Goal: Task Accomplishment & Management: Complete application form

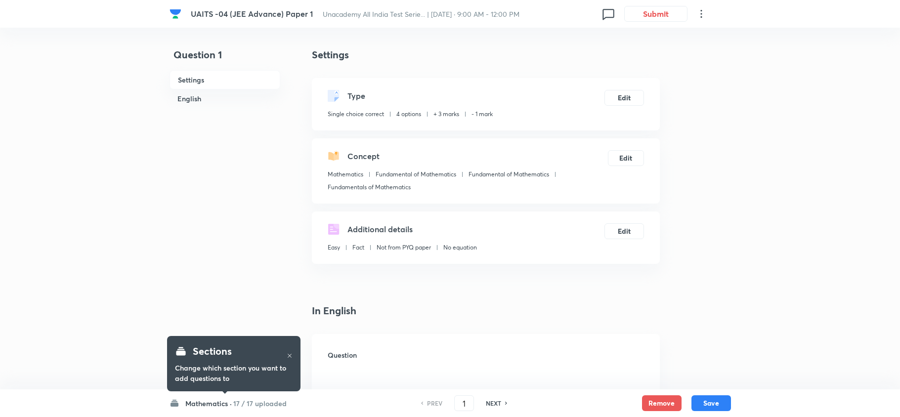
checkbox input "true"
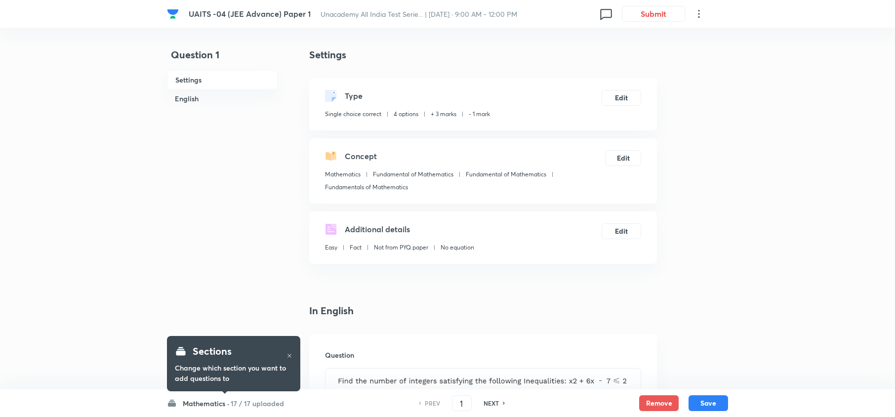
click at [487, 406] on h6 "NEXT" at bounding box center [491, 403] width 15 height 9
type input "2"
checkbox input "true"
click at [487, 406] on h6 "NEXT" at bounding box center [491, 403] width 15 height 9
type input "3"
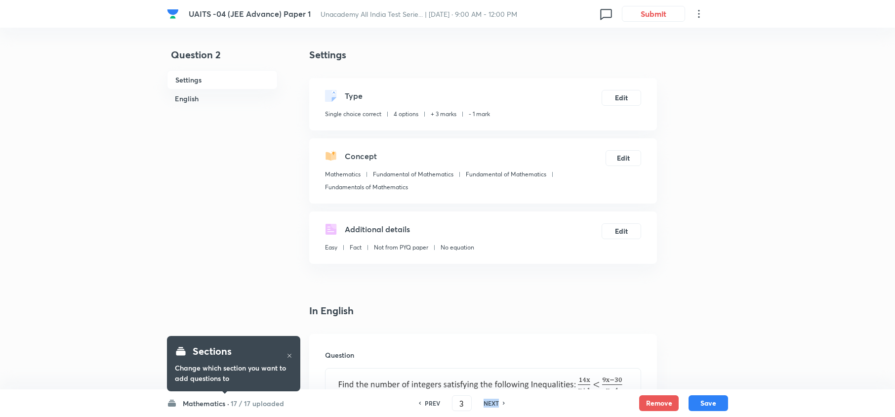
checkbox input "false"
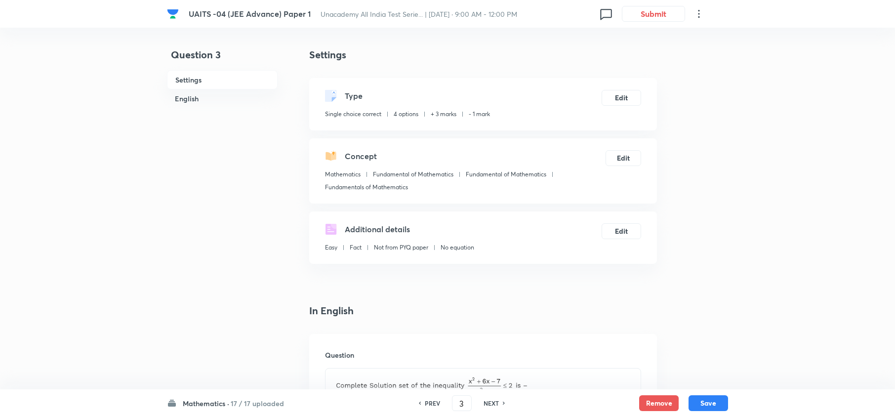
checkbox input "true"
click at [487, 406] on h6 "NEXT" at bounding box center [491, 403] width 15 height 9
type input "4"
checkbox input "false"
click at [491, 406] on h6 "NEXT" at bounding box center [491, 403] width 15 height 9
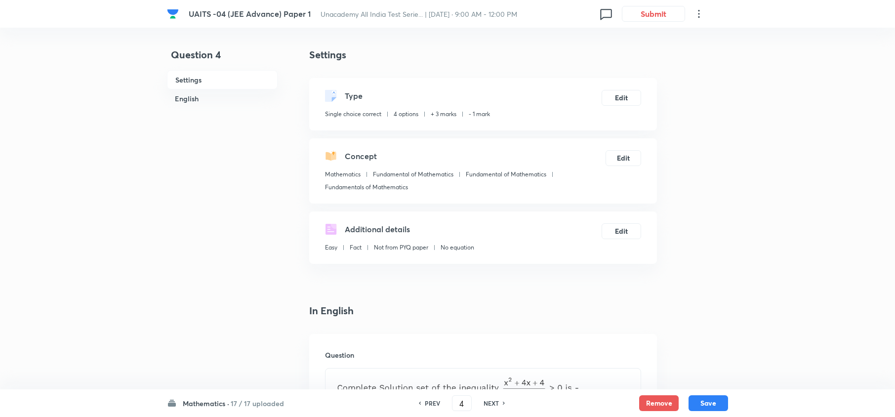
checkbox input "false"
type input "5"
checkbox input "true"
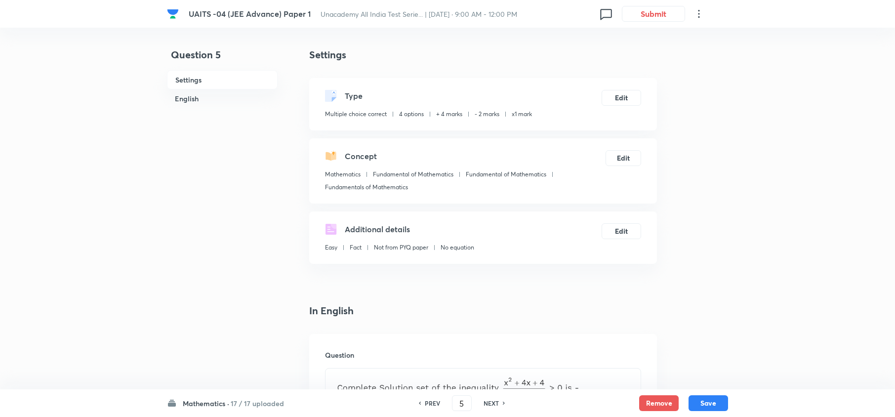
checkbox input "true"
click at [491, 406] on h6 "NEXT" at bounding box center [491, 403] width 15 height 9
type input "6"
checkbox input "false"
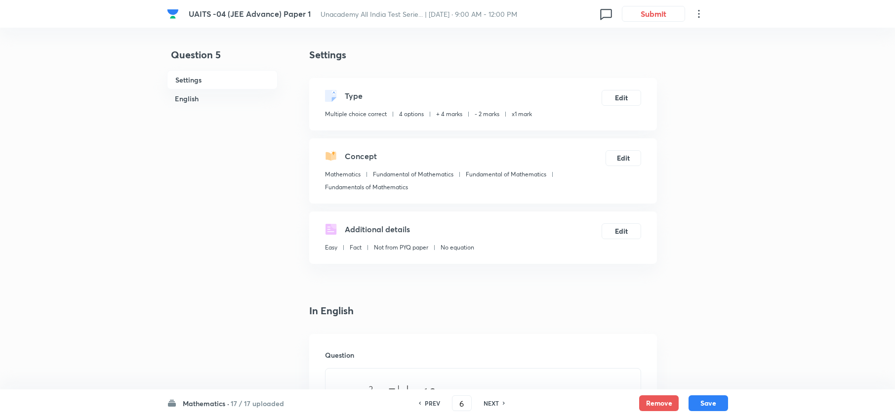
checkbox input "false"
checkbox input "true"
click at [491, 406] on h6 "NEXT" at bounding box center [491, 403] width 15 height 9
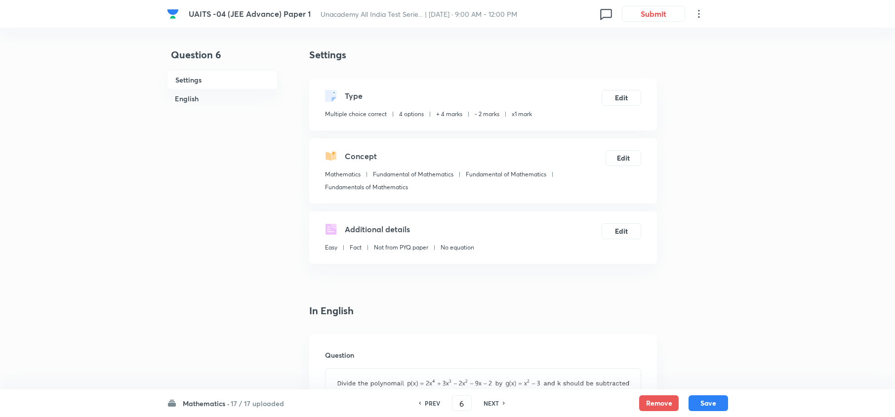
type input "7"
checkbox input "false"
checkbox input "true"
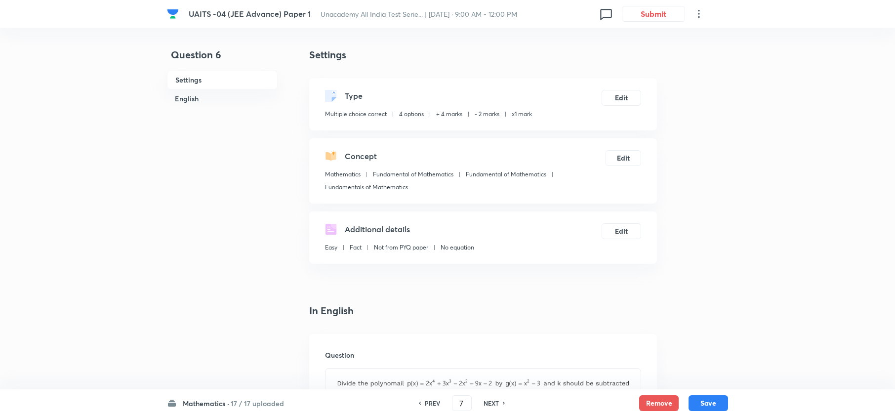
checkbox input "true"
click at [493, 402] on h6 "NEXT" at bounding box center [491, 403] width 15 height 9
type input "8"
type input "16"
click at [439, 406] on h6 "PREV" at bounding box center [432, 403] width 15 height 9
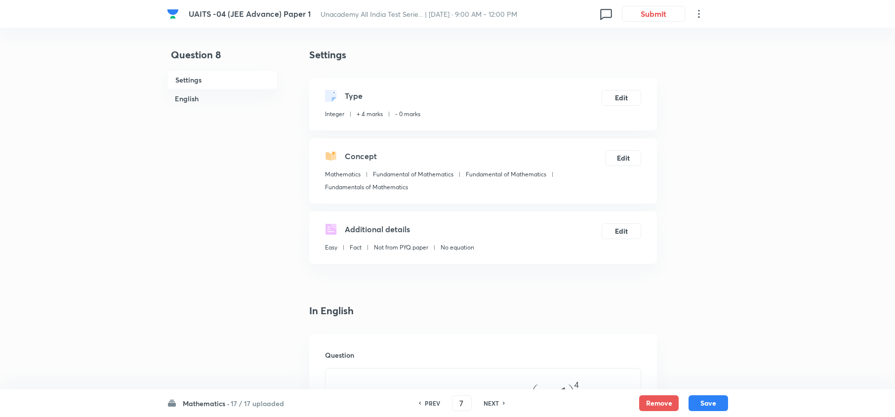
click at [439, 406] on h6 "PREV" at bounding box center [432, 403] width 15 height 9
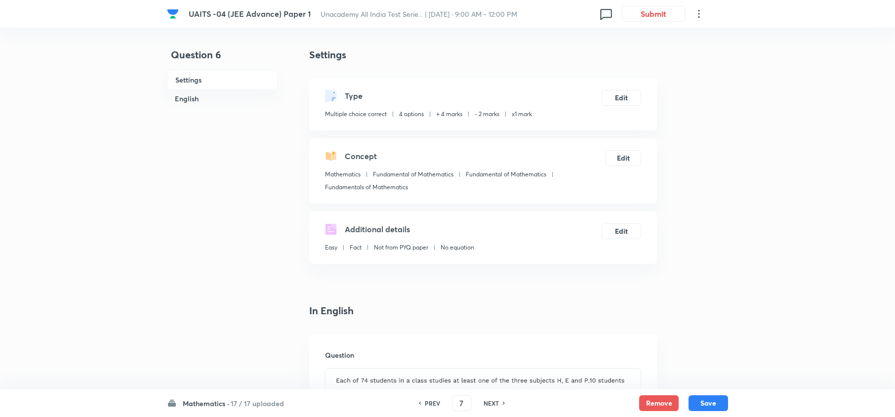
type input "6"
checkbox input "false"
checkbox input "true"
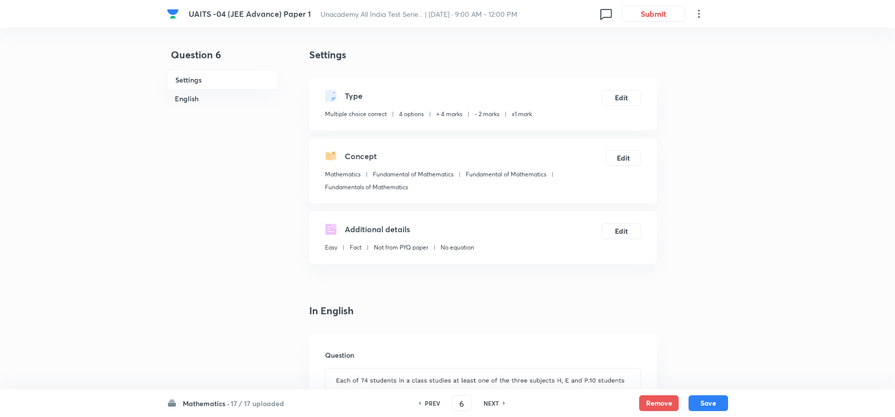
checkbox input "true"
click at [439, 406] on h6 "PREV" at bounding box center [432, 403] width 15 height 9
type input "5"
checkbox input "false"
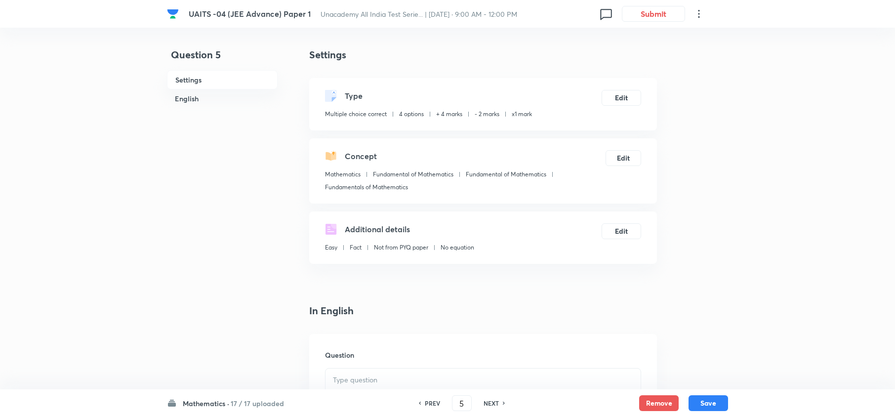
checkbox input "true"
click at [439, 406] on h6 "PREV" at bounding box center [432, 403] width 15 height 9
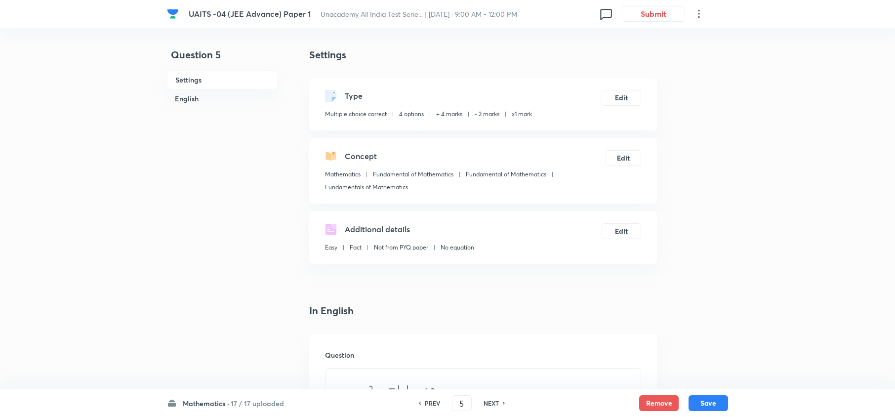
type input "4"
checkbox input "false"
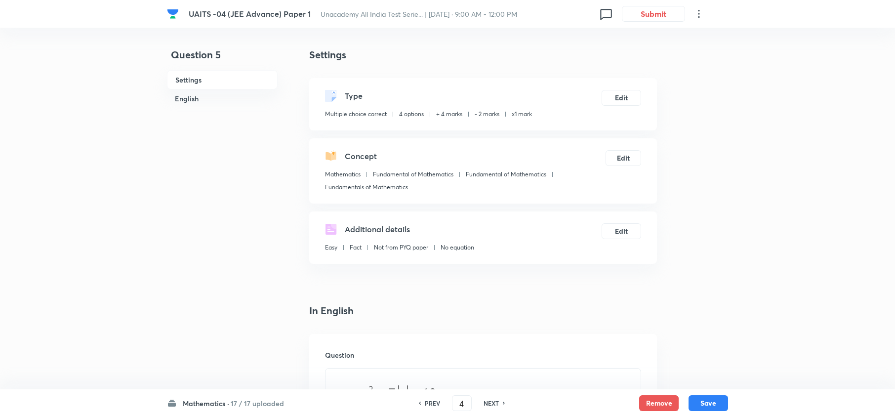
checkbox input "true"
click at [439, 406] on h6 "PREV" at bounding box center [432, 403] width 15 height 9
type input "3"
checkbox input "false"
checkbox input "true"
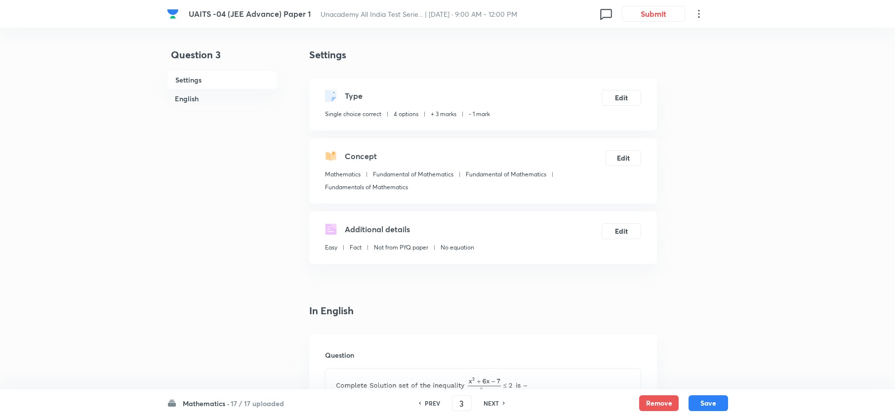
click at [493, 406] on h6 "NEXT" at bounding box center [491, 403] width 15 height 9
type input "4"
checkbox input "false"
checkbox input "true"
click at [493, 406] on h6 "NEXT" at bounding box center [491, 403] width 15 height 9
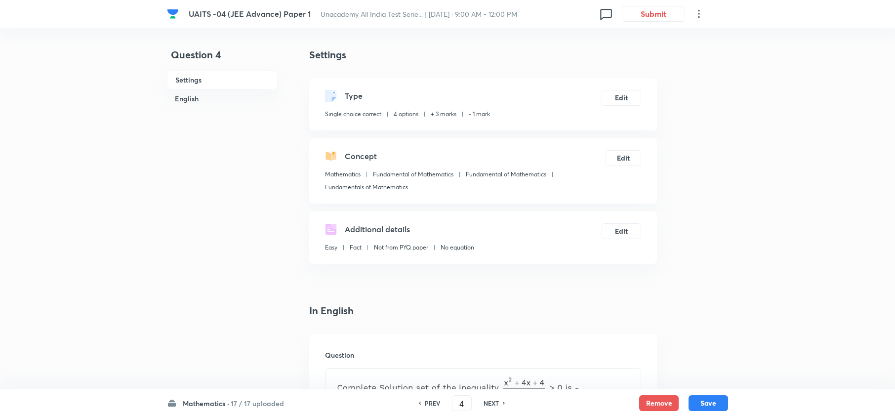
type input "5"
checkbox input "true"
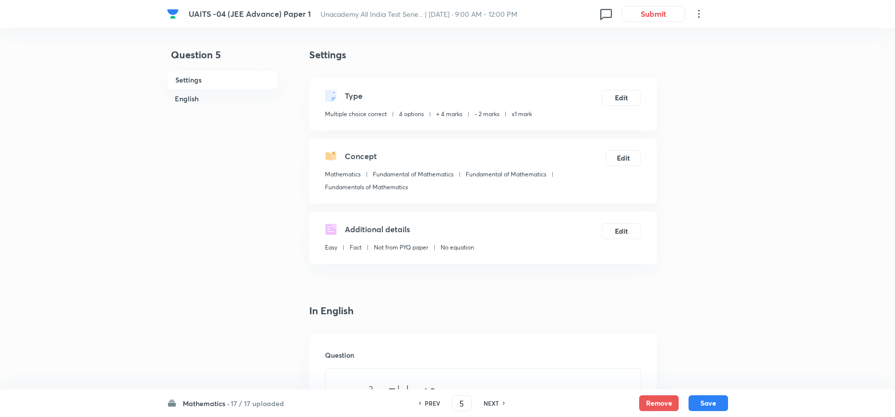
click at [493, 406] on h6 "NEXT" at bounding box center [491, 403] width 15 height 9
type input "6"
checkbox input "false"
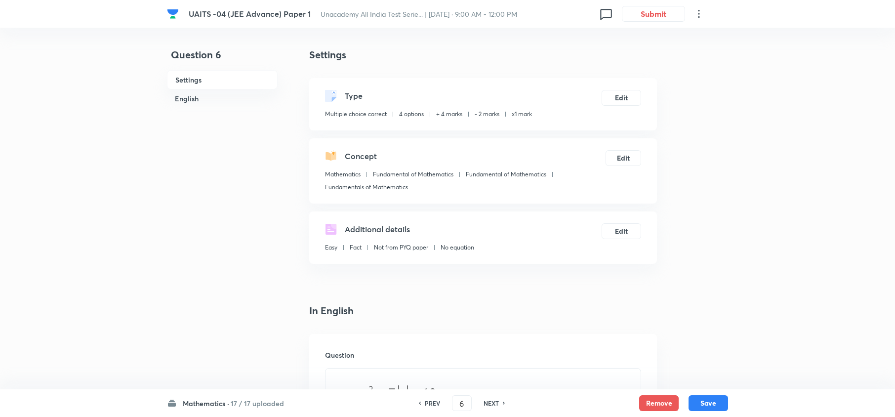
checkbox input "false"
checkbox input "true"
click at [493, 406] on h6 "NEXT" at bounding box center [491, 403] width 15 height 9
type input "7"
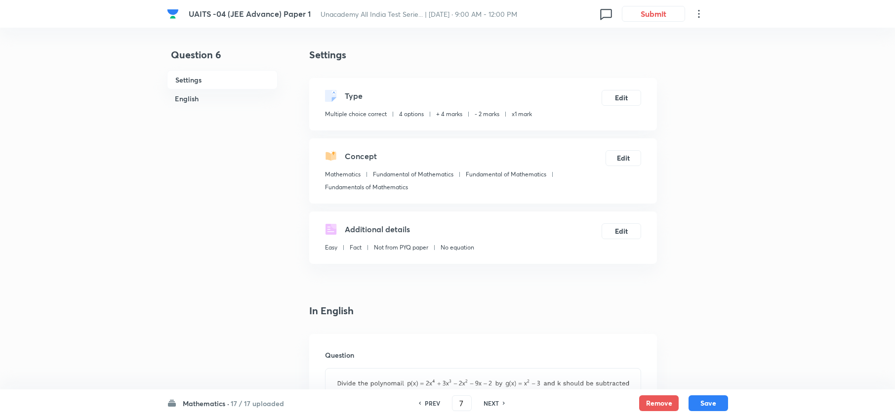
checkbox input "false"
checkbox input "true"
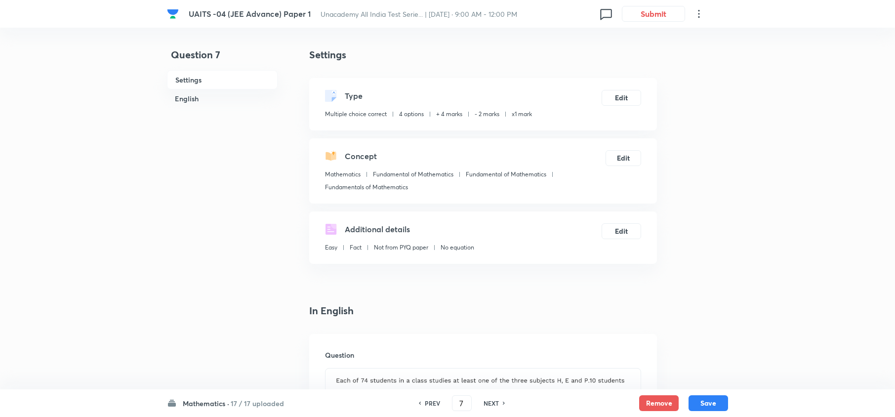
click at [493, 406] on h6 "NEXT" at bounding box center [491, 403] width 15 height 9
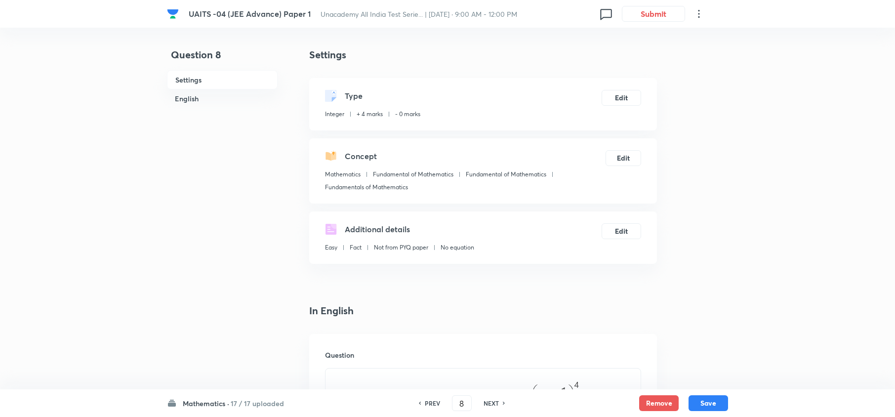
scroll to position [83, 0]
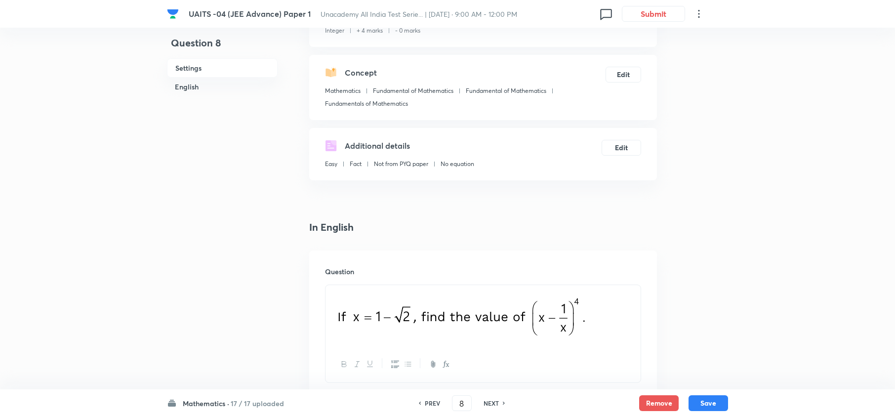
click at [491, 403] on h6 "NEXT" at bounding box center [491, 403] width 15 height 9
type input "9"
type input "14"
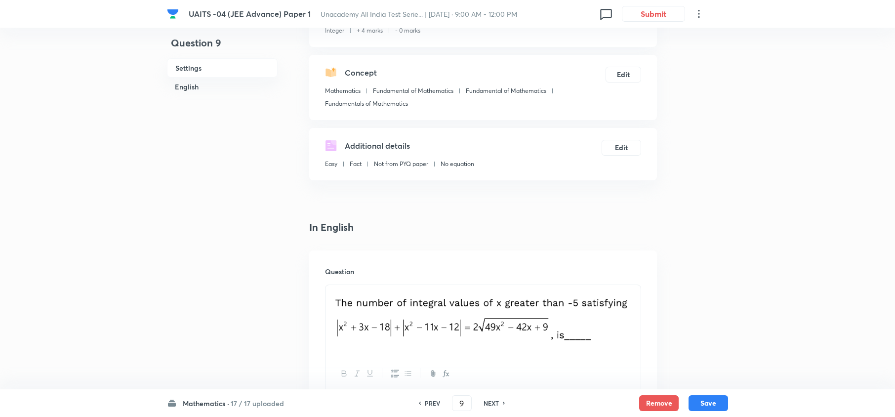
click at [491, 403] on h6 "NEXT" at bounding box center [491, 403] width 15 height 9
type input "10"
type input "8"
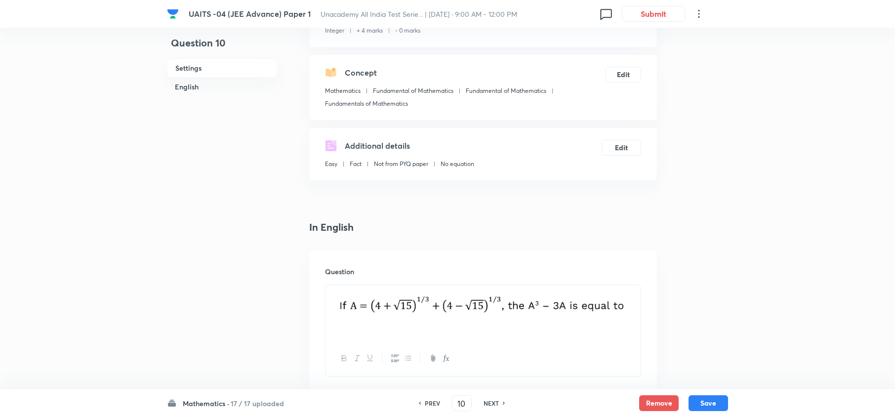
click at [491, 403] on h6 "NEXT" at bounding box center [491, 403] width 15 height 9
type input "11"
type input "1"
click at [491, 403] on h6 "NEXT" at bounding box center [491, 403] width 15 height 9
type input "12"
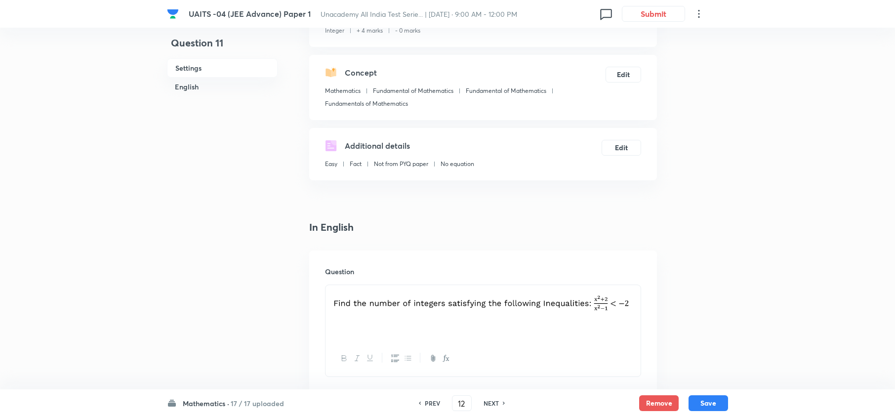
type input "0"
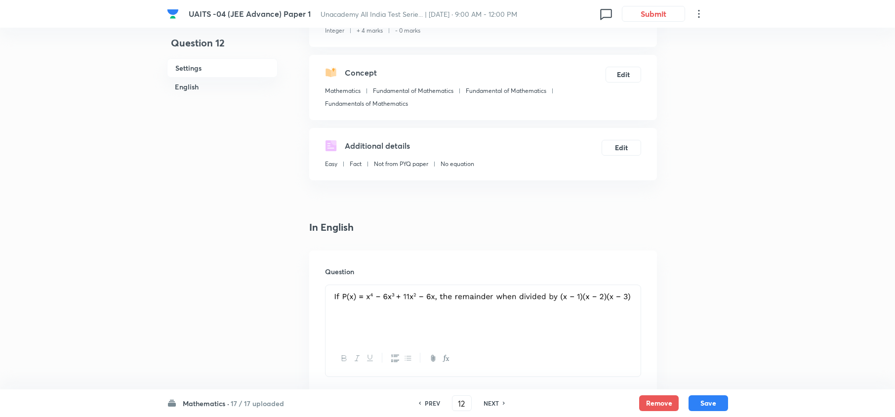
click at [484, 406] on h6 "NEXT" at bounding box center [491, 403] width 15 height 9
type input "13"
type input "1"
click at [484, 406] on h6 "NEXT" at bounding box center [491, 403] width 15 height 9
type input "14"
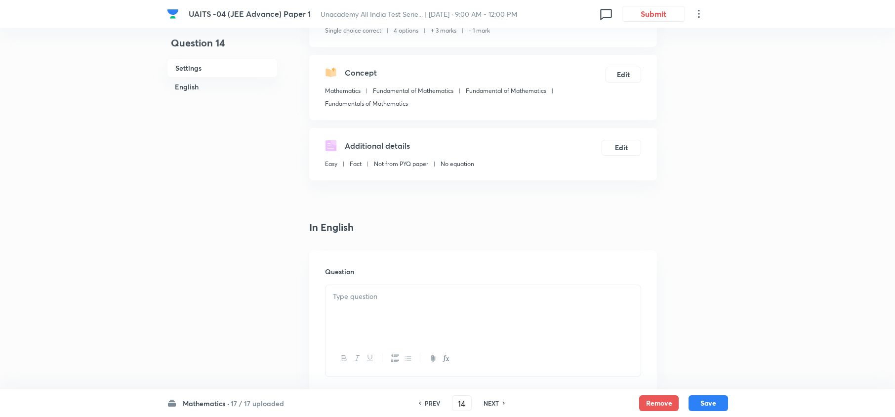
checkbox input "true"
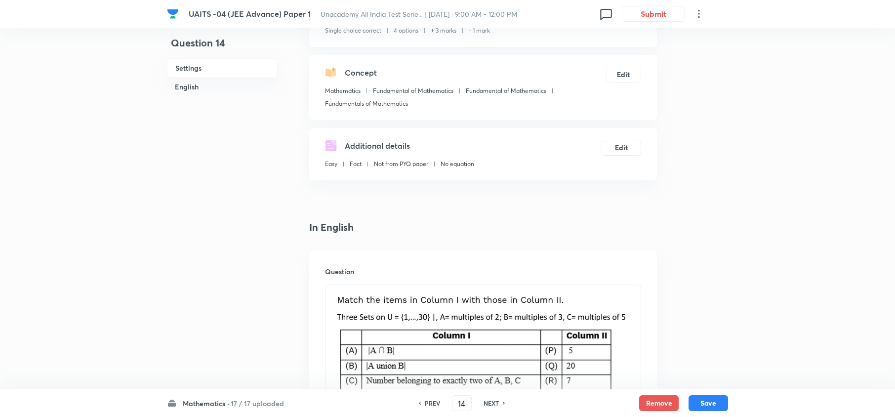
scroll to position [55, 0]
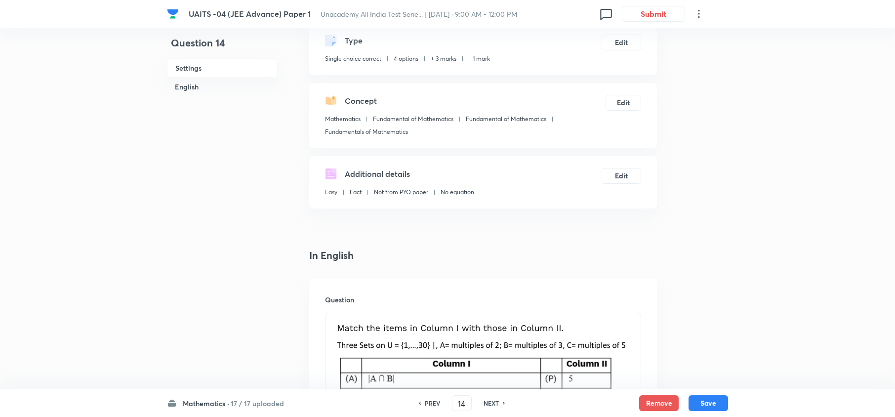
click at [489, 404] on h6 "NEXT" at bounding box center [491, 403] width 15 height 9
type input "15"
checkbox input "false"
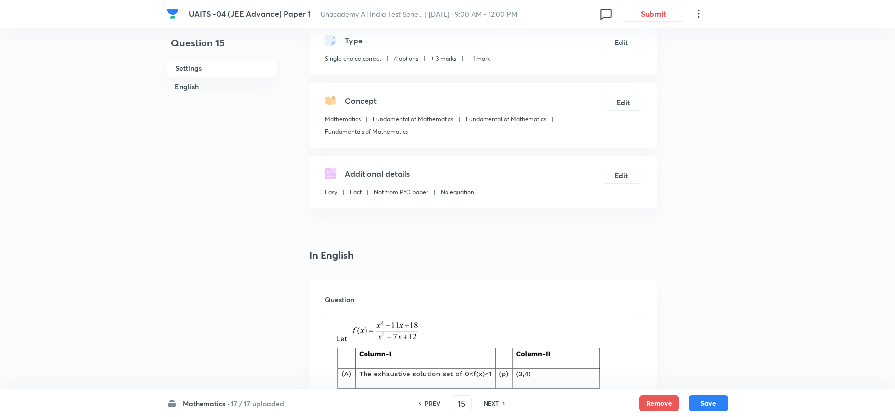
checkbox input "true"
click at [489, 404] on h6 "NEXT" at bounding box center [491, 403] width 15 height 9
type input "16"
checkbox input "true"
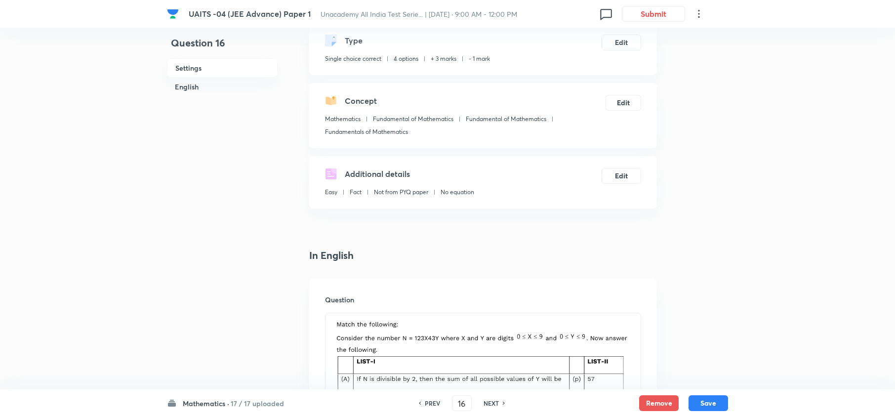
click at [429, 405] on h6 "PREV" at bounding box center [432, 403] width 15 height 9
type input "15"
checkbox input "true"
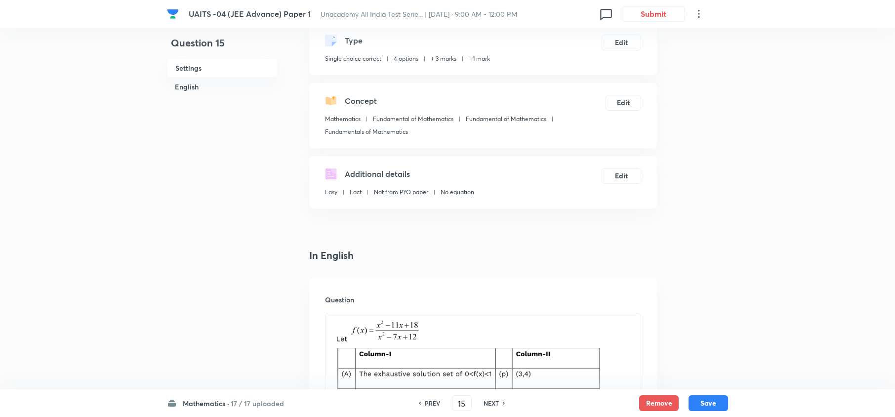
click at [431, 407] on h6 "PREV" at bounding box center [432, 403] width 15 height 9
type input "14"
checkbox input "false"
checkbox input "true"
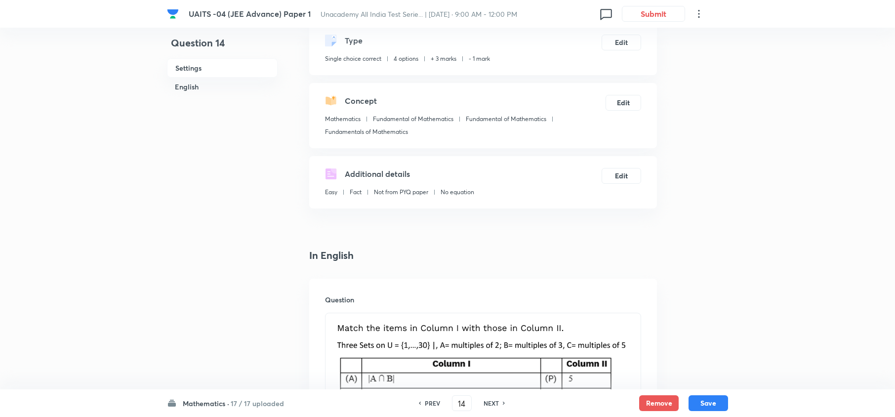
drag, startPoint x: 421, startPoint y: 396, endPoint x: 427, endPoint y: 407, distance: 12.8
click at [427, 407] on div "PREV 14 ​ NEXT" at bounding box center [461, 403] width 127 height 16
click at [427, 407] on h6 "PREV" at bounding box center [432, 403] width 15 height 9
type input "13"
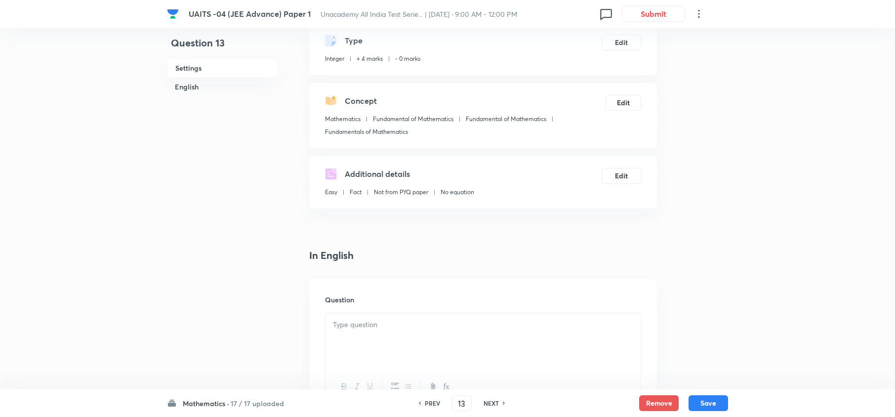
type input "1"
click at [489, 402] on h6 "NEXT" at bounding box center [491, 403] width 15 height 9
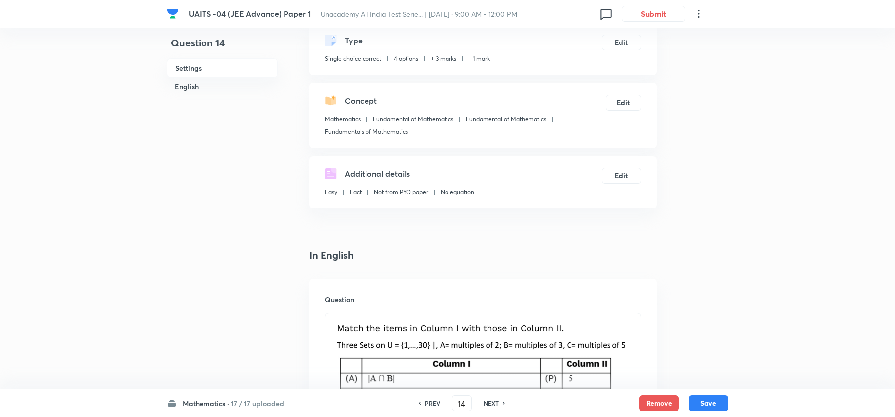
click at [489, 402] on h6 "NEXT" at bounding box center [491, 403] width 15 height 9
type input "15"
checkbox input "false"
checkbox input "true"
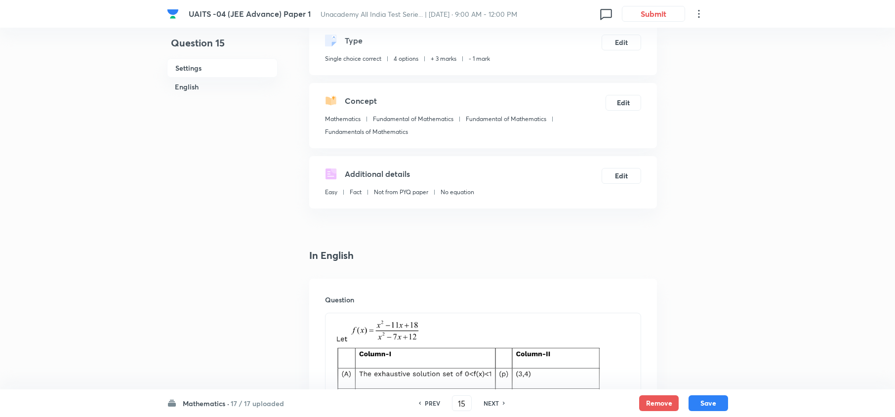
click at [489, 402] on h6 "NEXT" at bounding box center [491, 403] width 15 height 9
type input "16"
checkbox input "true"
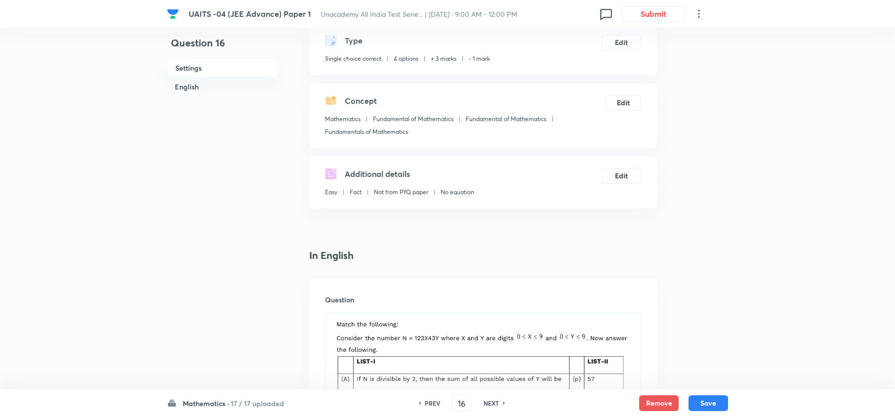
click at [489, 402] on h6 "NEXT" at bounding box center [491, 403] width 15 height 9
type input "17"
checkbox input "false"
checkbox input "true"
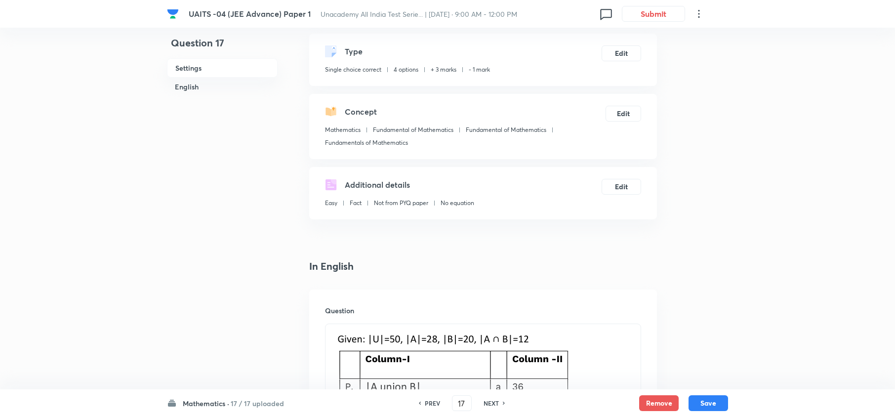
scroll to position [44, 0]
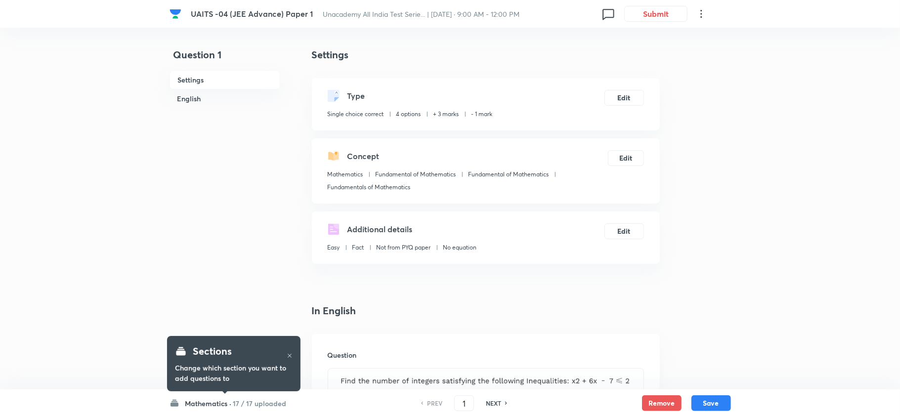
checkbox input "true"
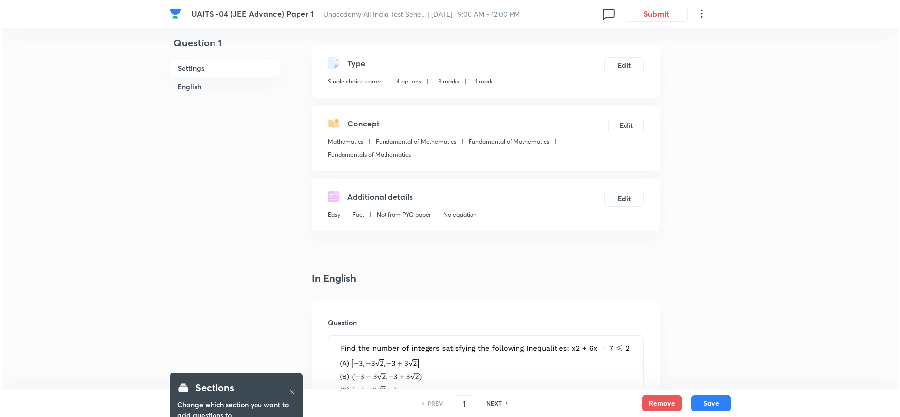
scroll to position [24, 0]
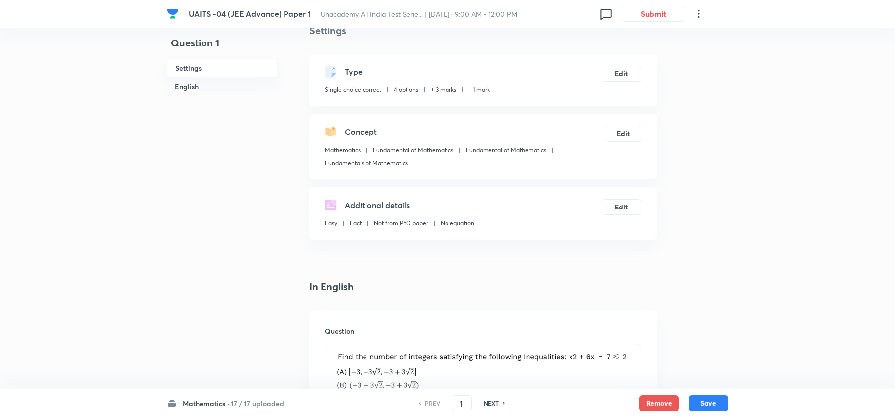
click at [491, 400] on h6 "NEXT" at bounding box center [491, 403] width 15 height 9
type input "2"
checkbox input "true"
click at [491, 400] on h6 "NEXT" at bounding box center [491, 403] width 15 height 9
type input "3"
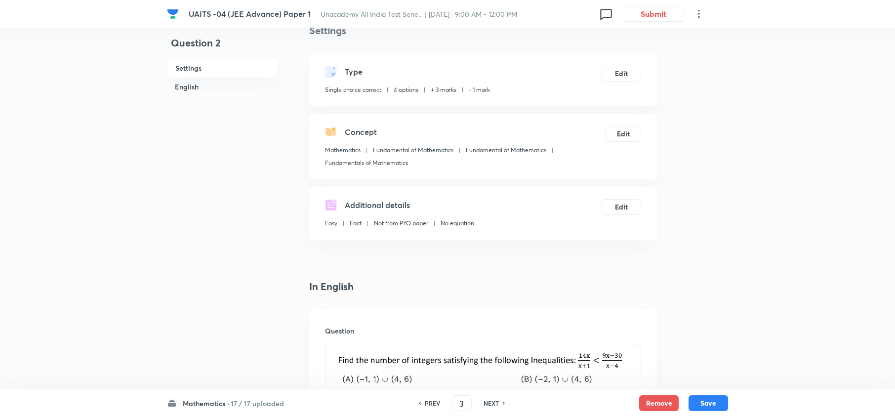
checkbox input "false"
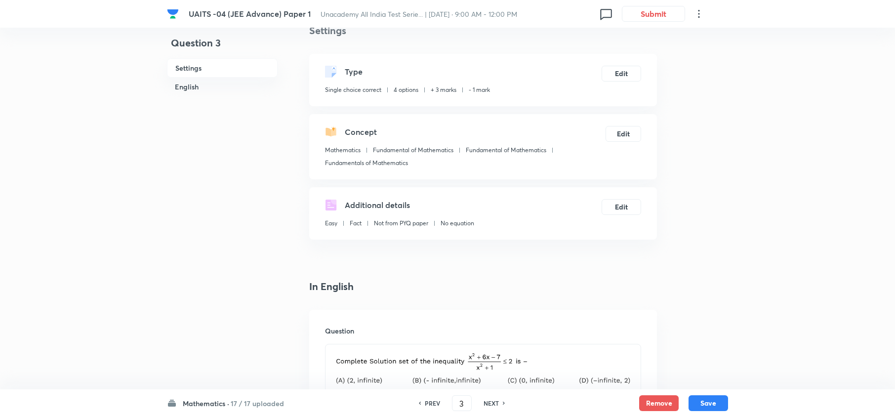
checkbox input "true"
click at [491, 400] on h6 "NEXT" at bounding box center [491, 403] width 15 height 9
type input "4"
checkbox input "false"
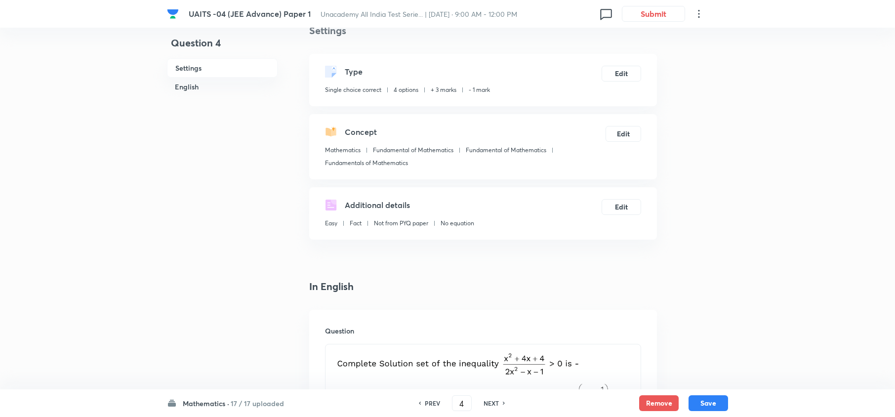
click at [491, 400] on h6 "NEXT" at bounding box center [491, 403] width 15 height 9
checkbox input "false"
type input "5"
checkbox input "true"
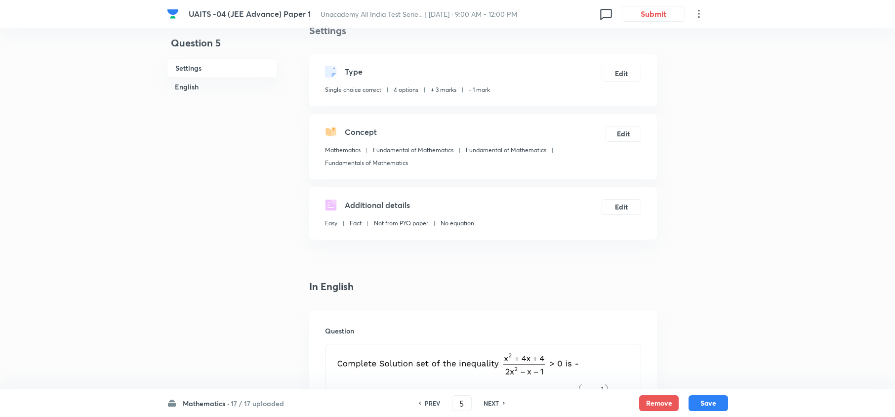
checkbox input "true"
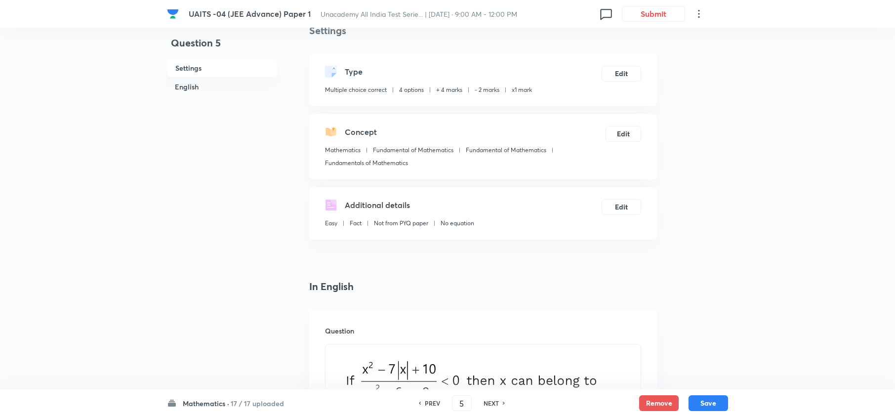
click at [488, 400] on h6 "NEXT" at bounding box center [491, 403] width 15 height 9
type input "6"
checkbox input "false"
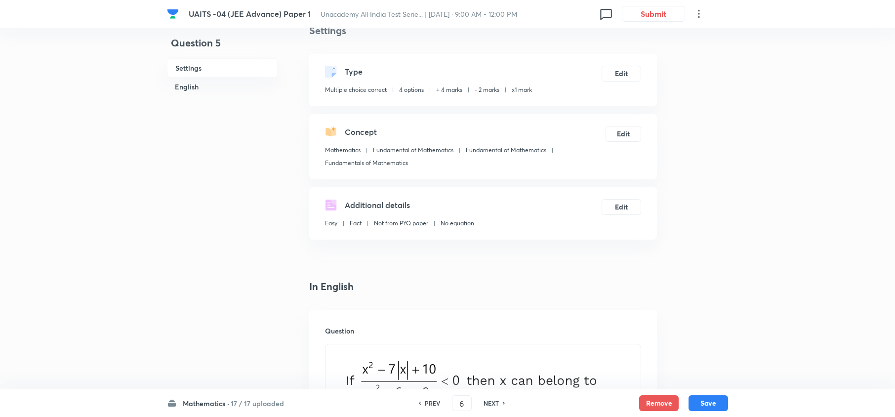
checkbox input "false"
checkbox input "true"
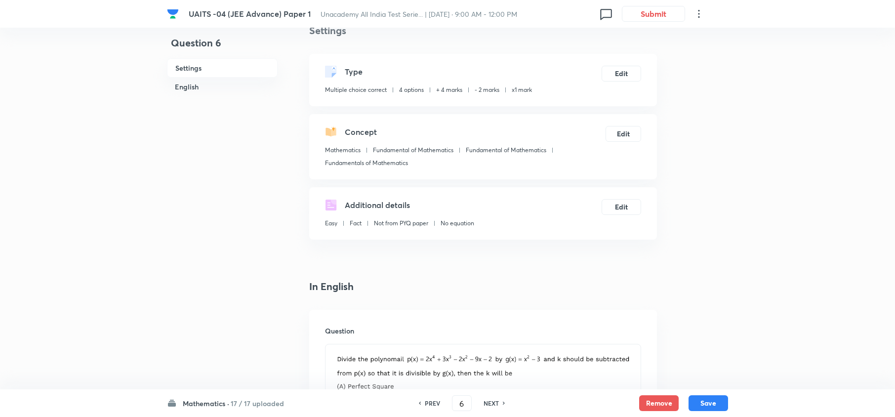
click at [488, 400] on h6 "NEXT" at bounding box center [491, 403] width 15 height 9
type input "7"
checkbox input "false"
checkbox input "true"
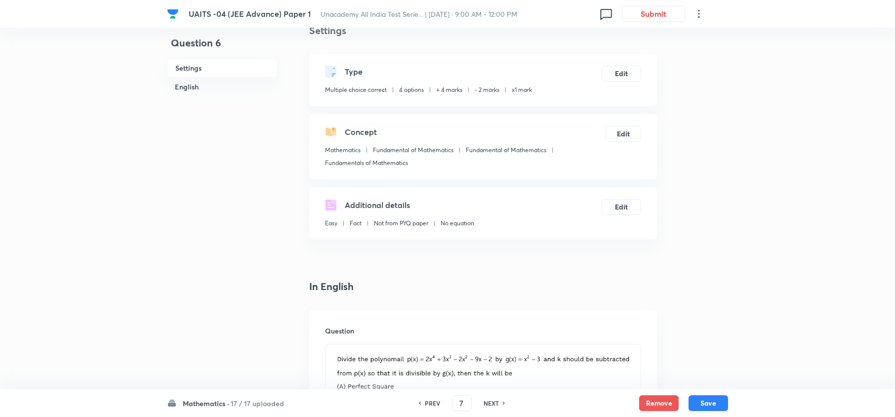
checkbox input "true"
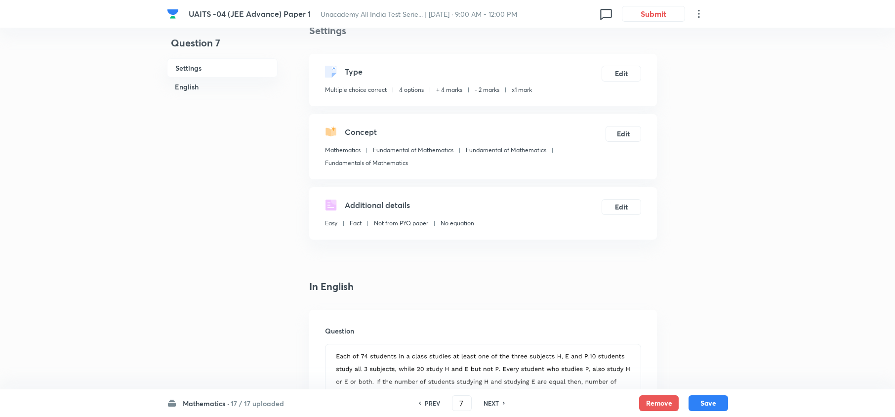
click at [488, 400] on h6 "NEXT" at bounding box center [491, 403] width 15 height 9
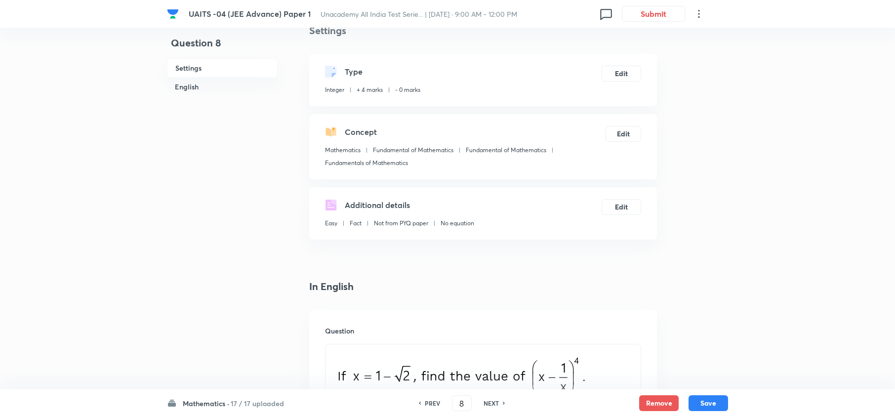
click at [493, 406] on h6 "NEXT" at bounding box center [491, 403] width 15 height 9
type input "9"
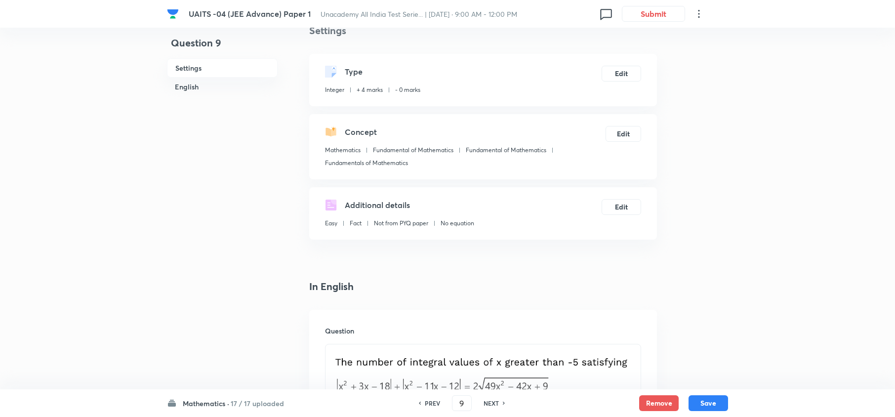
type input "14"
click at [493, 406] on h6 "NEXT" at bounding box center [491, 403] width 15 height 9
type input "10"
type input "8"
click at [493, 406] on h6 "NEXT" at bounding box center [491, 403] width 15 height 9
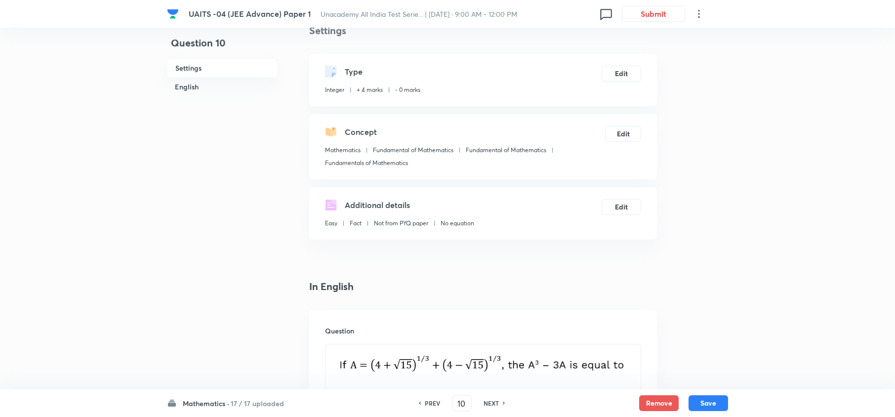
type input "11"
type input "1"
click at [493, 406] on h6 "NEXT" at bounding box center [491, 403] width 15 height 9
type input "12"
type input "0"
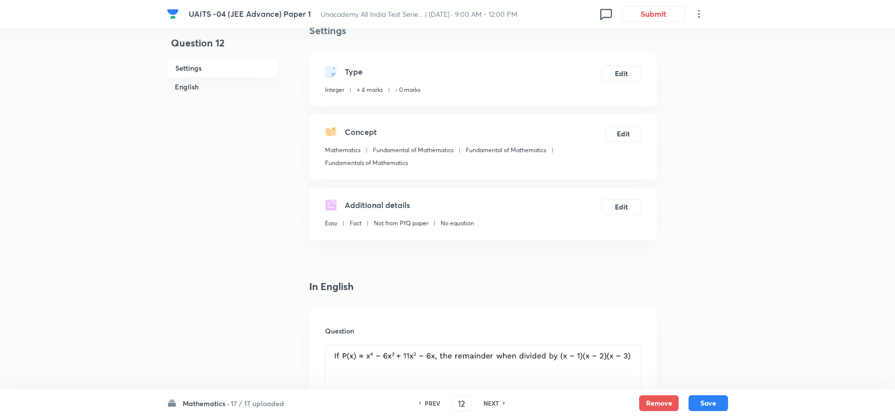
click at [493, 406] on h6 "NEXT" at bounding box center [491, 403] width 15 height 9
type input "13"
type input "1"
click at [493, 406] on h6 "NEXT" at bounding box center [491, 403] width 15 height 9
type input "14"
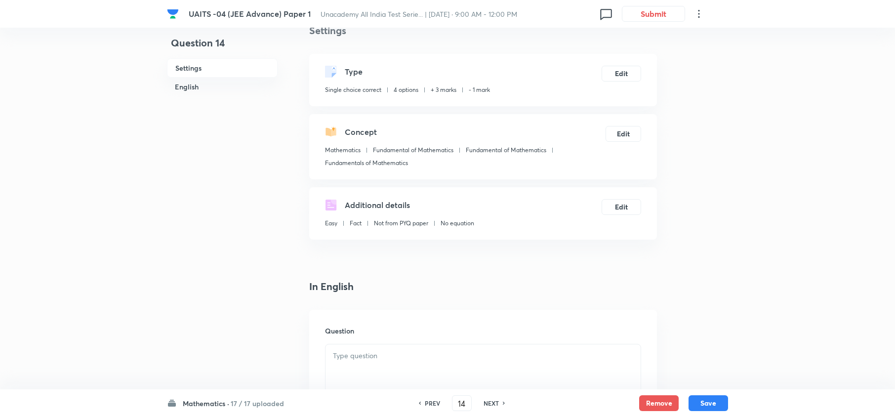
checkbox input "true"
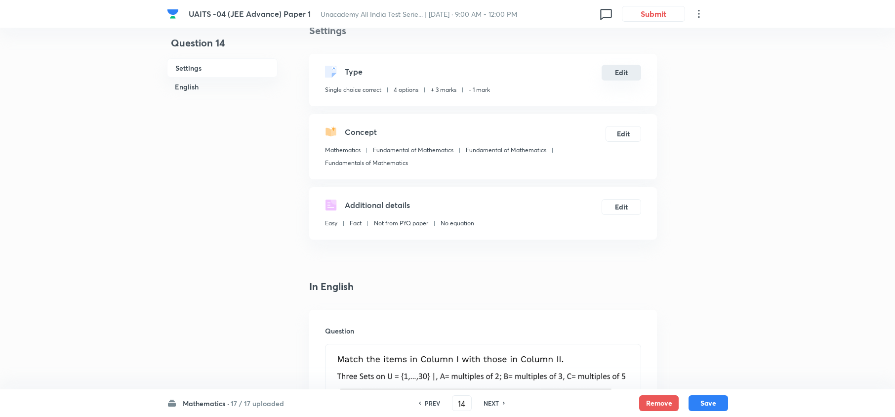
click at [624, 67] on button "Edit" at bounding box center [622, 73] width 40 height 16
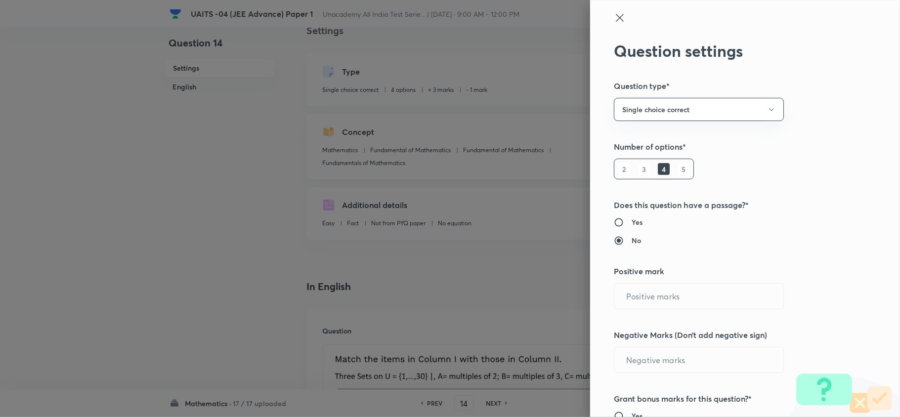
type input "3"
type input "1"
type input "Mathematics"
type input "Fundamental of Mathematics"
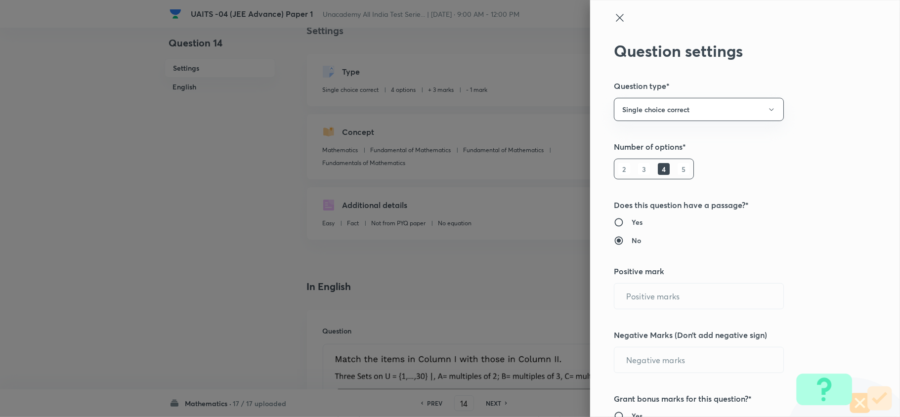
type input "Fundamentals of Mathematics"
click at [641, 358] on input "1" at bounding box center [698, 359] width 169 height 25
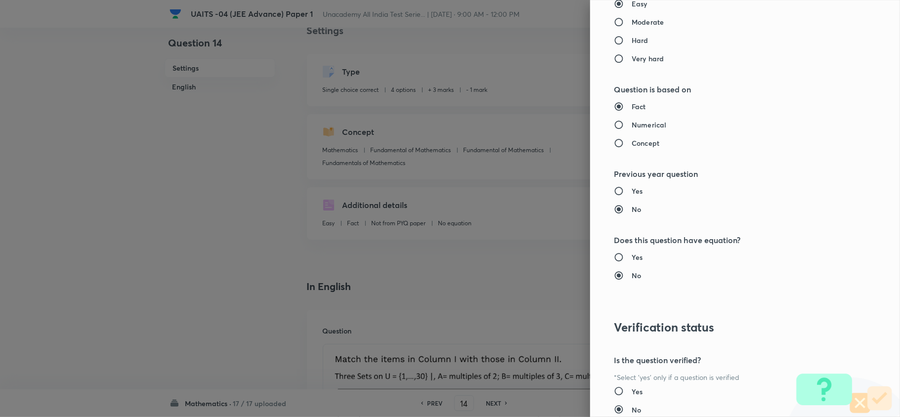
scroll to position [998, 0]
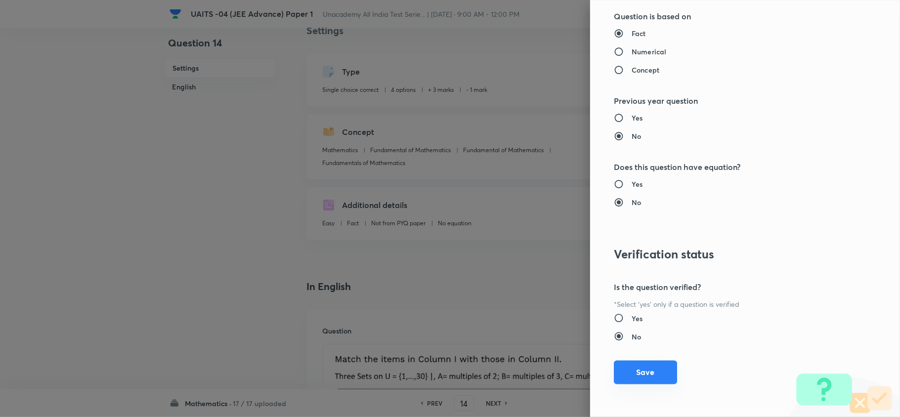
type input "0"
click at [641, 368] on button "Save" at bounding box center [645, 373] width 63 height 24
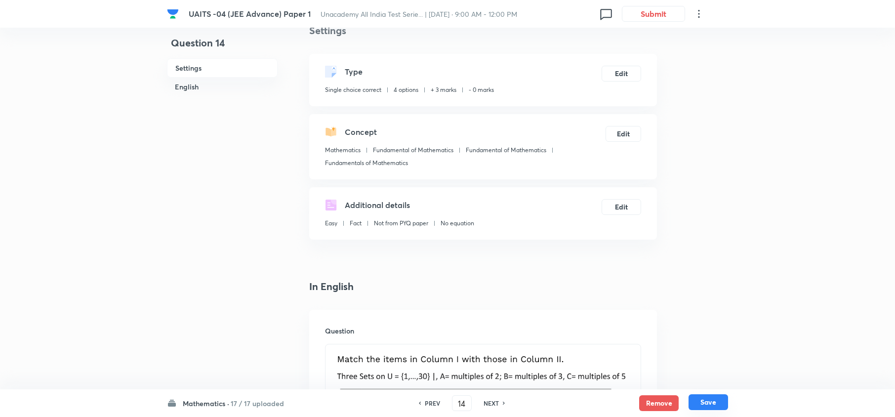
click at [710, 402] on button "Save" at bounding box center [709, 402] width 40 height 16
type input "15"
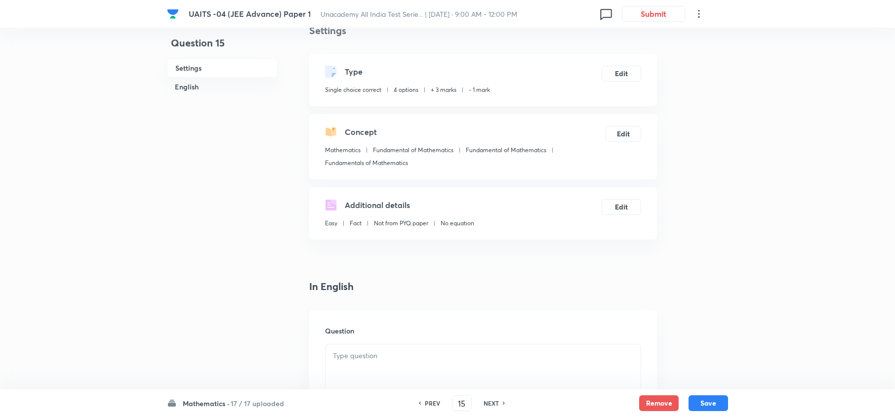
checkbox input "false"
checkbox input "true"
click at [623, 78] on button "Edit" at bounding box center [622, 73] width 40 height 16
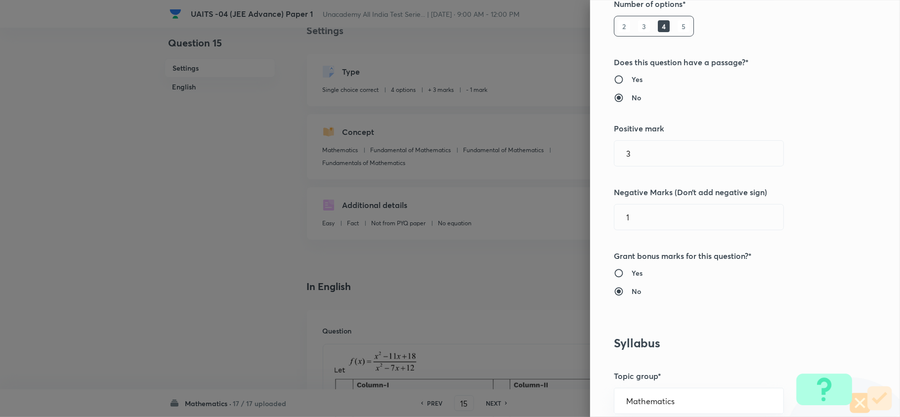
scroll to position [141, 0]
click at [650, 220] on input "1" at bounding box center [698, 218] width 169 height 25
type input "0"
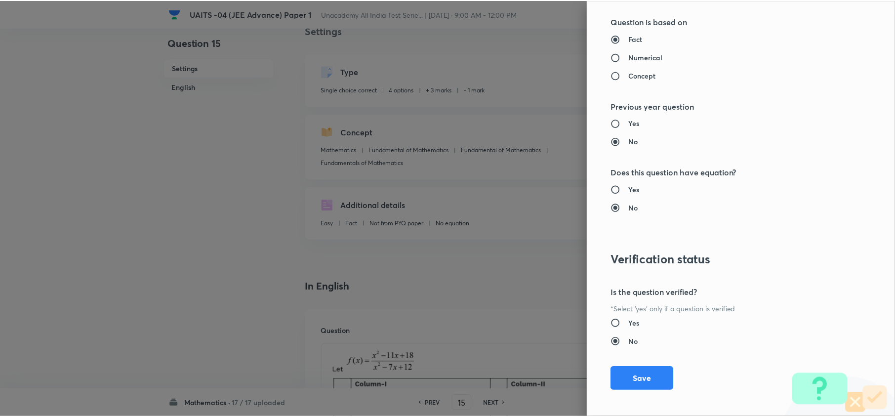
scroll to position [998, 0]
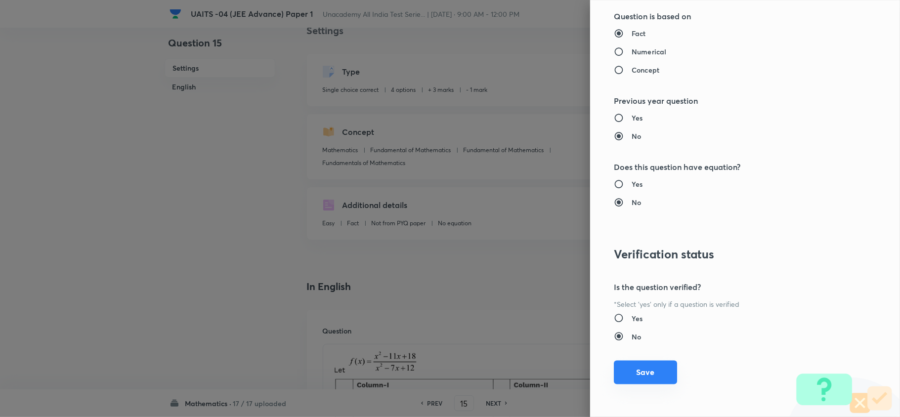
click at [651, 377] on button "Save" at bounding box center [645, 373] width 63 height 24
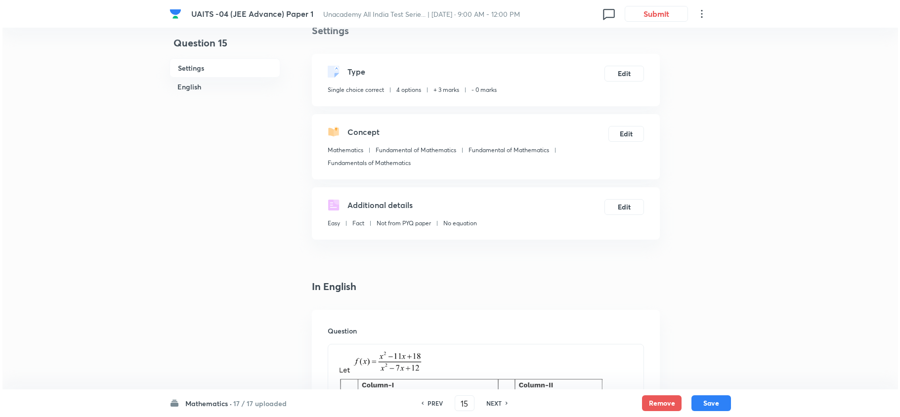
scroll to position [0, 0]
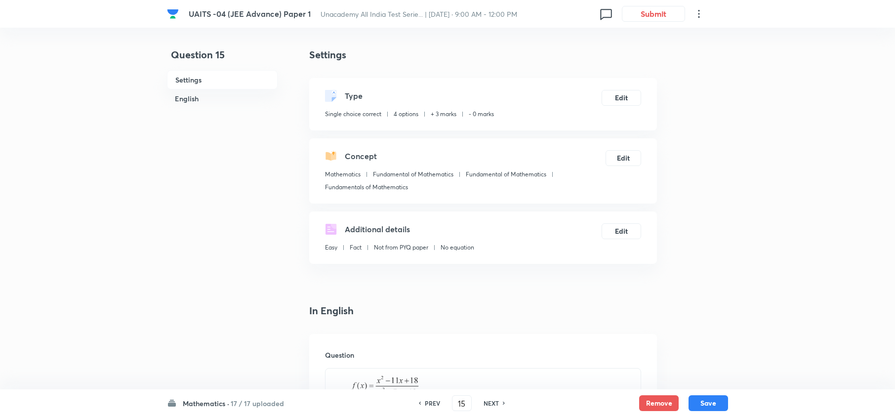
click at [429, 393] on div "Mathematics · 17 / 17 uploaded PREV 15 ​ NEXT Remove Save" at bounding box center [447, 403] width 561 height 28
click at [433, 401] on h6 "PREV" at bounding box center [432, 403] width 15 height 9
type input "14"
checkbox input "false"
checkbox input "true"
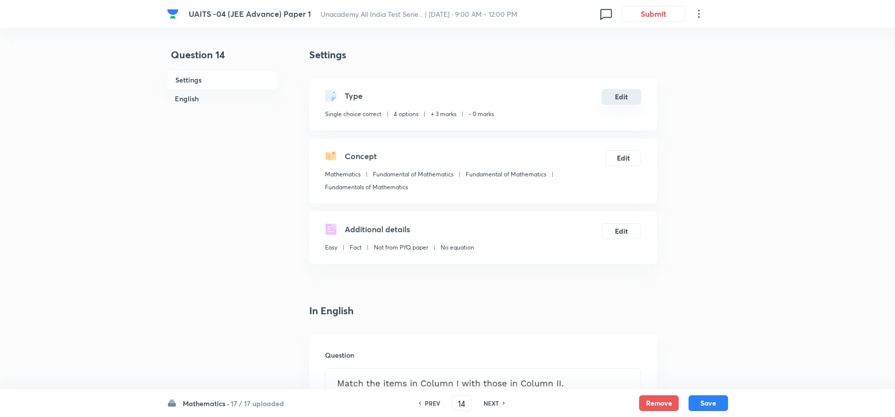
click at [628, 101] on button "Edit" at bounding box center [622, 97] width 40 height 16
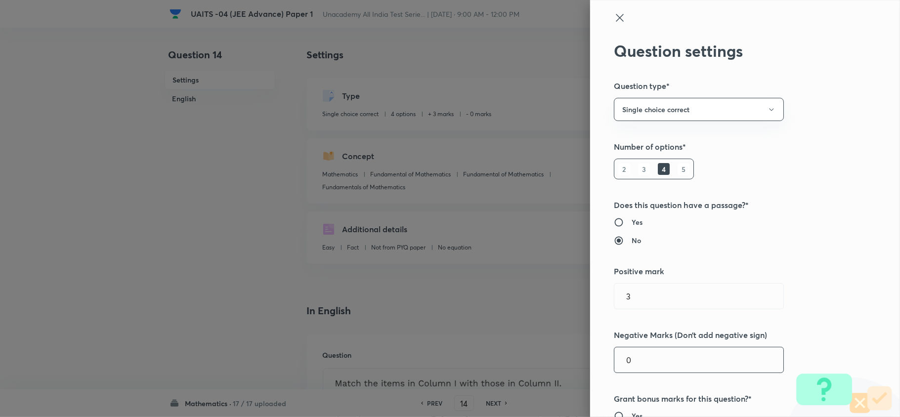
click at [641, 366] on input "0" at bounding box center [698, 359] width 169 height 25
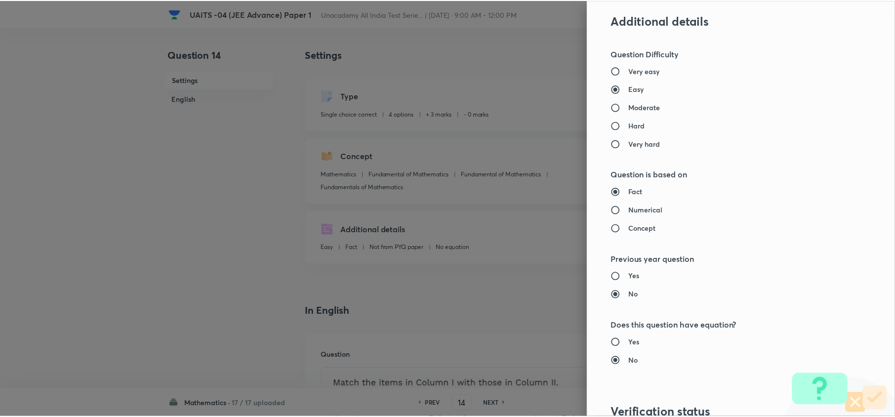
scroll to position [998, 0]
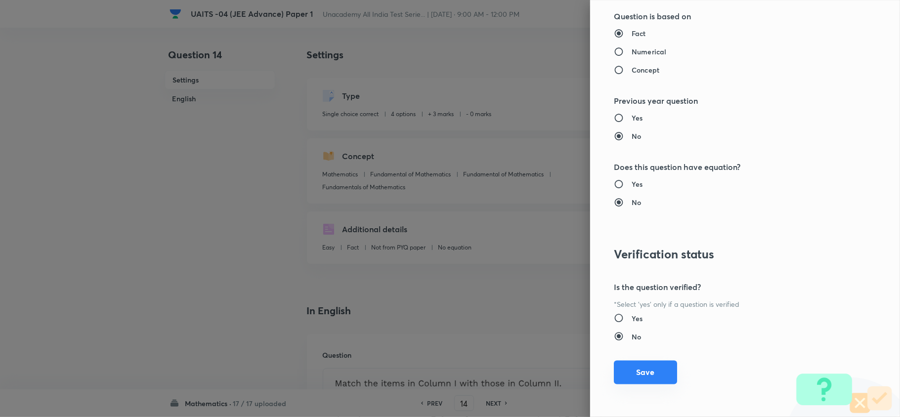
type input "1"
click at [638, 382] on button "Save" at bounding box center [645, 373] width 63 height 24
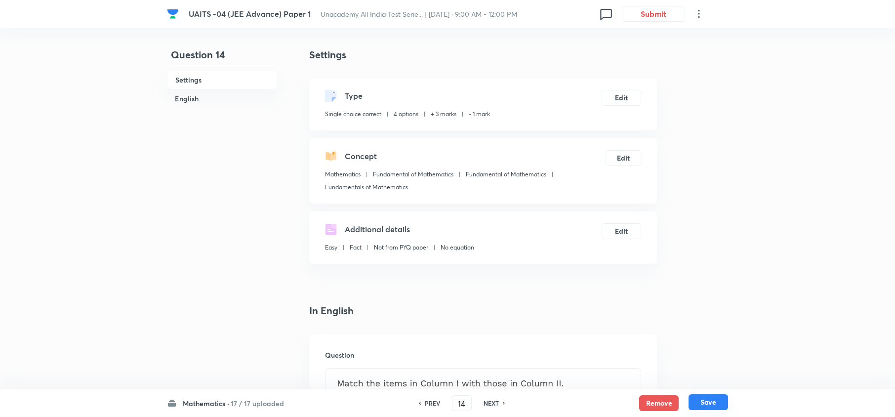
click at [712, 408] on button "Save" at bounding box center [709, 402] width 40 height 16
type input "15"
checkbox input "false"
checkbox input "true"
click at [486, 404] on h6 "NEXT" at bounding box center [491, 403] width 15 height 9
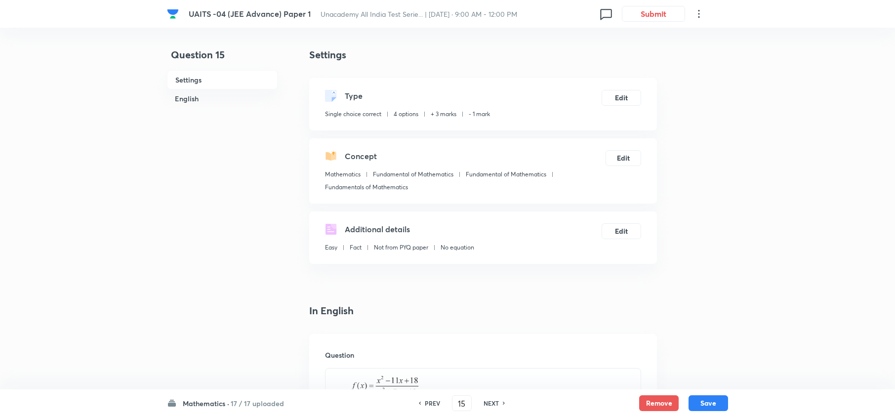
type input "16"
checkbox input "true"
click at [486, 404] on h6 "NEXT" at bounding box center [491, 403] width 15 height 9
type input "17"
checkbox input "false"
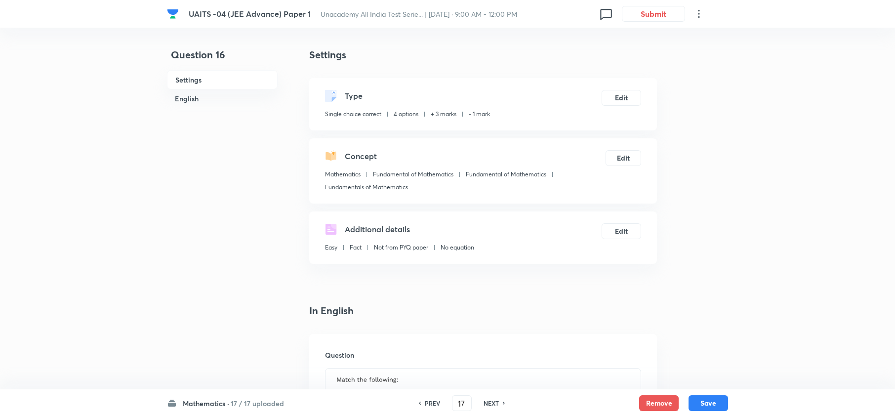
checkbox input "true"
click at [486, 404] on h6 "NEXT" at bounding box center [491, 403] width 15 height 9
type input "18"
click at [486, 404] on h6 "NEXT" at bounding box center [491, 403] width 15 height 9
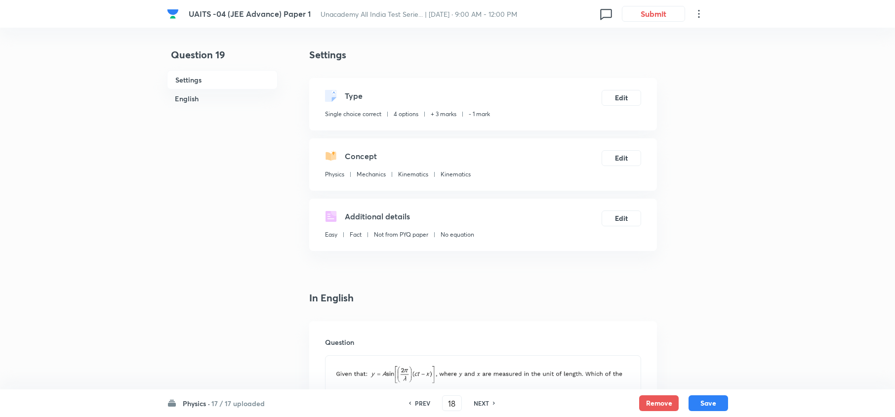
checkbox input "true"
type input "19"
checkbox input "false"
checkbox input "true"
click at [486, 404] on h6 "NEXT" at bounding box center [481, 403] width 15 height 9
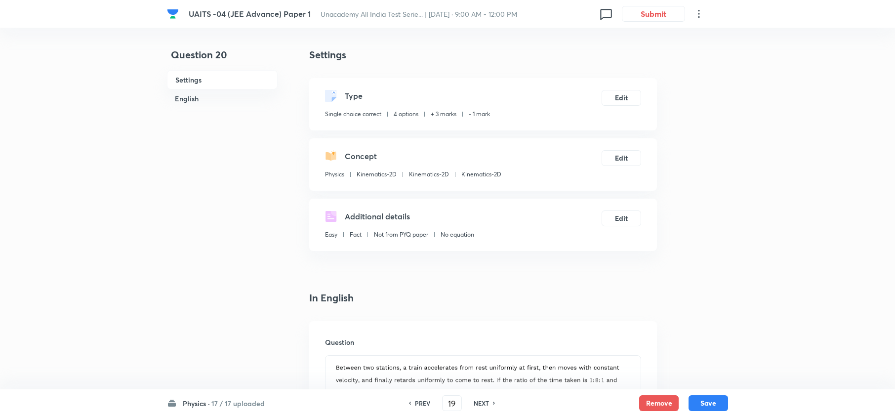
type input "20"
checkbox input "false"
checkbox input "true"
click at [486, 404] on h6 "NEXT" at bounding box center [481, 403] width 15 height 9
type input "21"
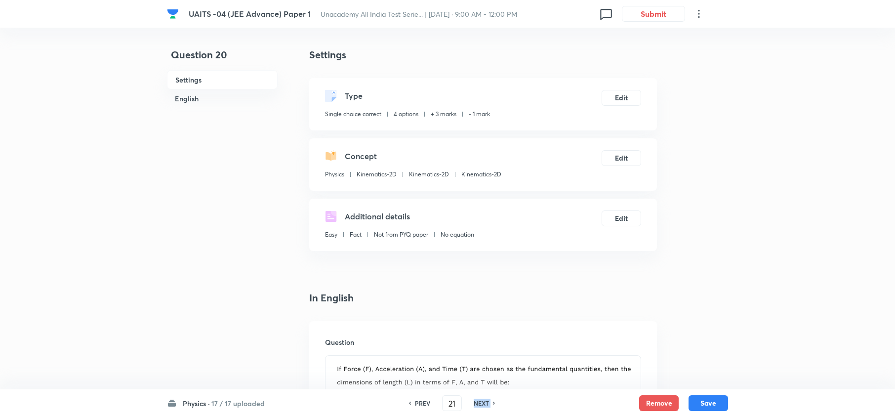
checkbox input "false"
checkbox input "true"
click at [486, 404] on h6 "NEXT" at bounding box center [481, 403] width 15 height 9
type input "22"
checkbox input "true"
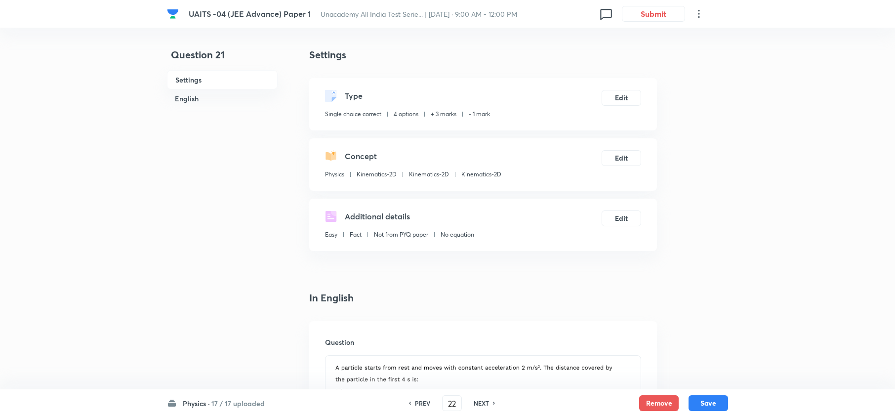
checkbox input "true"
checkbox input "false"
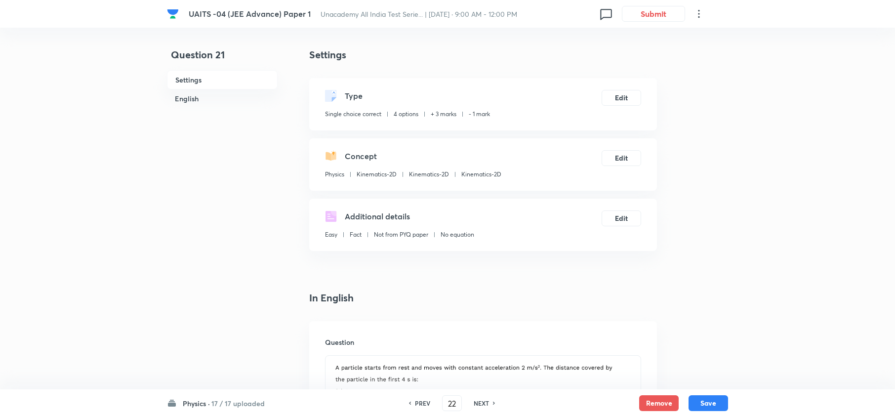
checkbox input "false"
checkbox input "true"
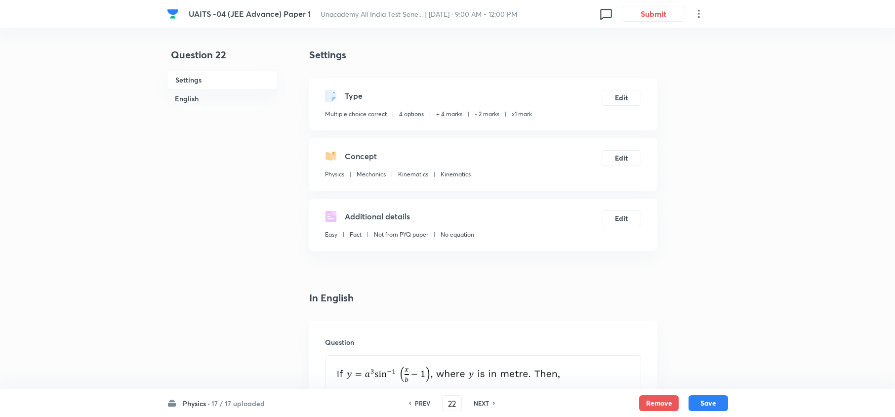
click at [486, 404] on h6 "NEXT" at bounding box center [481, 403] width 15 height 9
type input "23"
checkbox input "false"
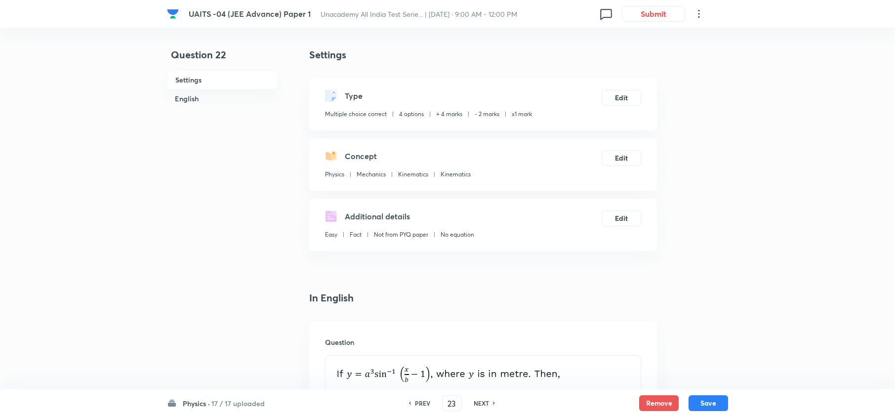
checkbox input "true"
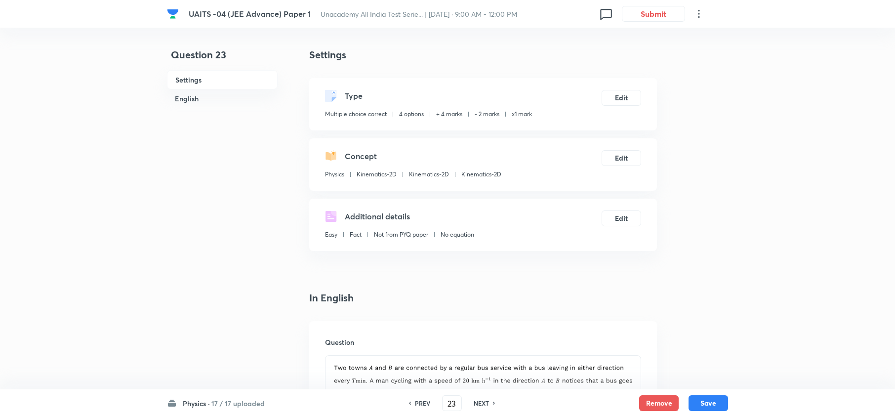
click at [486, 404] on h6 "NEXT" at bounding box center [481, 403] width 15 height 9
type input "24"
checkbox input "false"
checkbox input "true"
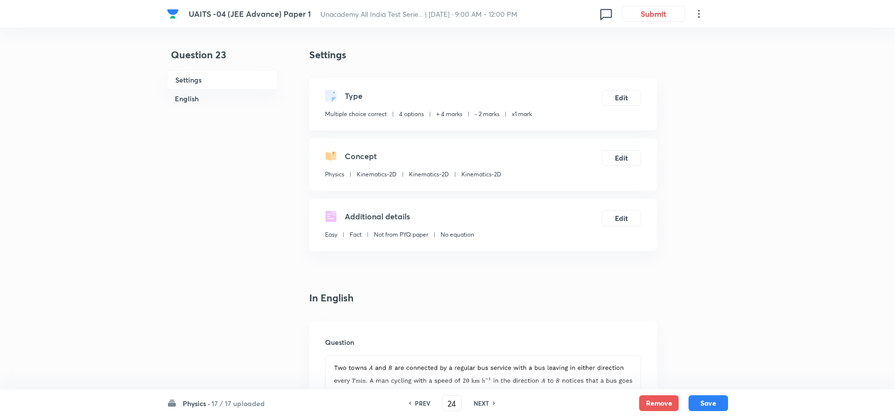
checkbox input "true"
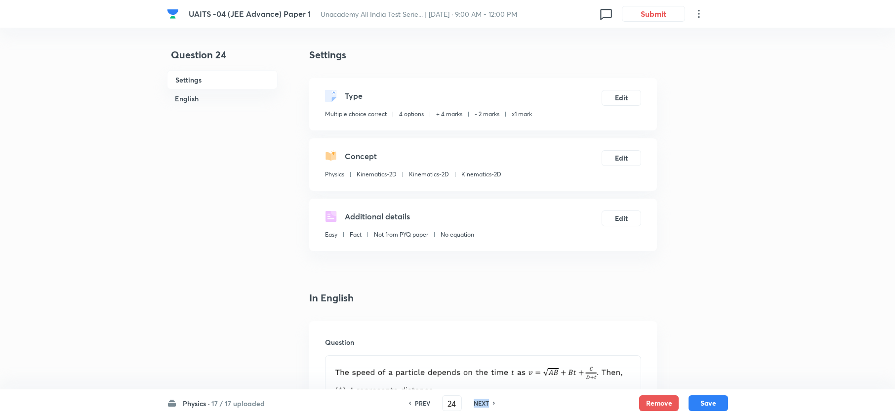
click at [486, 404] on h6 "NEXT" at bounding box center [481, 403] width 15 height 9
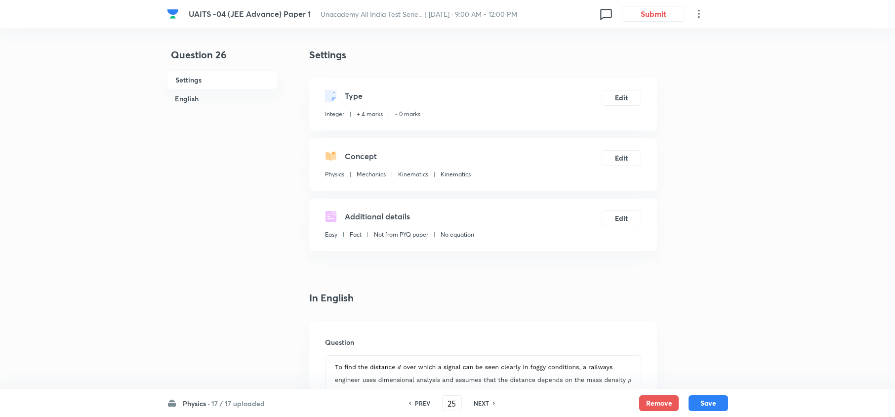
type input "26"
type input "5"
click at [486, 404] on h6 "NEXT" at bounding box center [481, 403] width 15 height 9
type input "27"
type input "0"
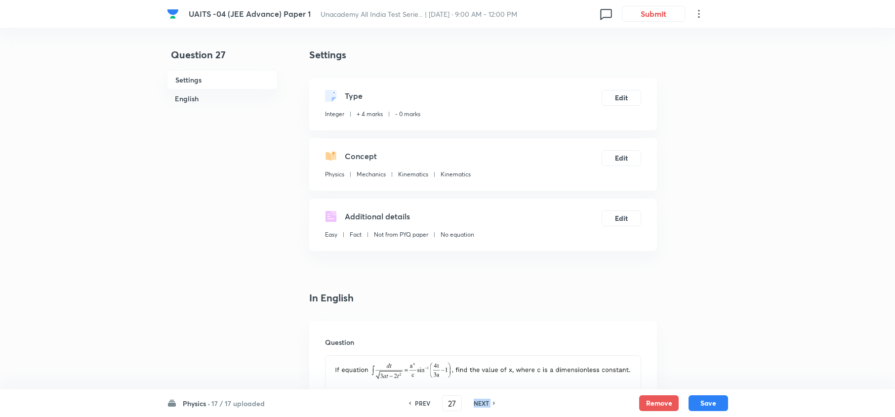
click at [486, 404] on h6 "NEXT" at bounding box center [481, 403] width 15 height 9
type input "28"
type input "8"
click at [486, 404] on h6 "NEXT" at bounding box center [481, 403] width 15 height 9
type input "29"
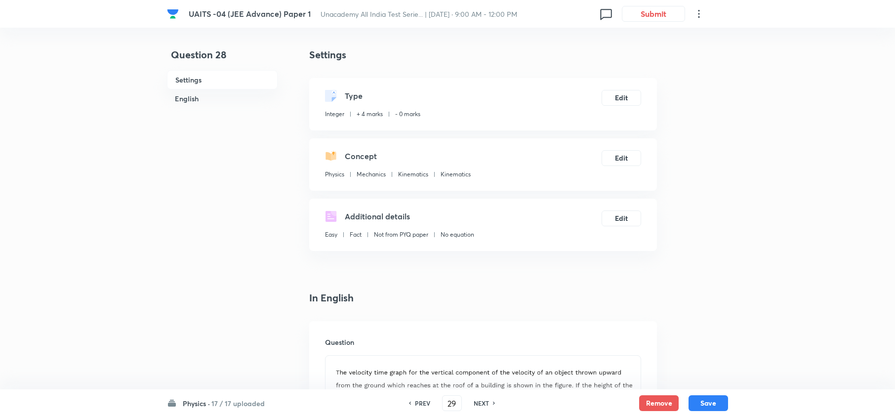
type input "8"
click at [486, 404] on h6 "NEXT" at bounding box center [481, 403] width 15 height 9
type input "30"
type input "180"
click at [486, 404] on h6 "NEXT" at bounding box center [481, 403] width 15 height 9
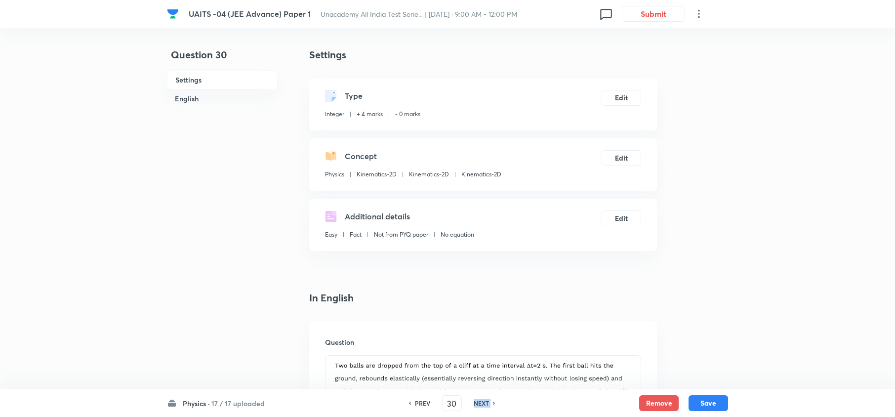
type input "31"
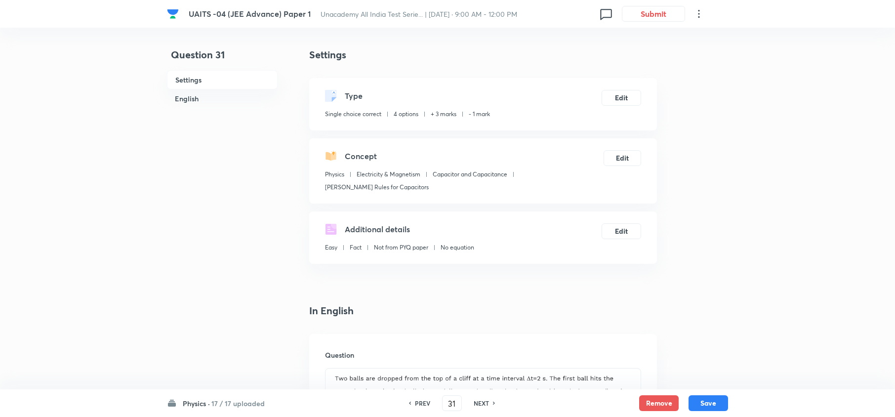
checkbox input "true"
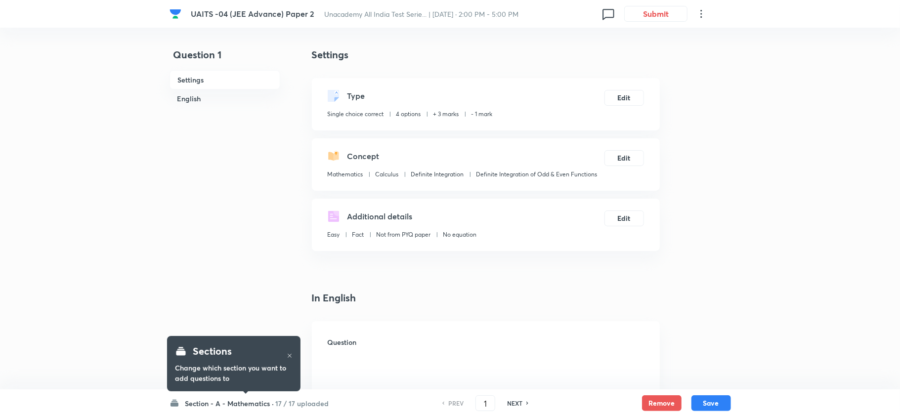
checkbox input "true"
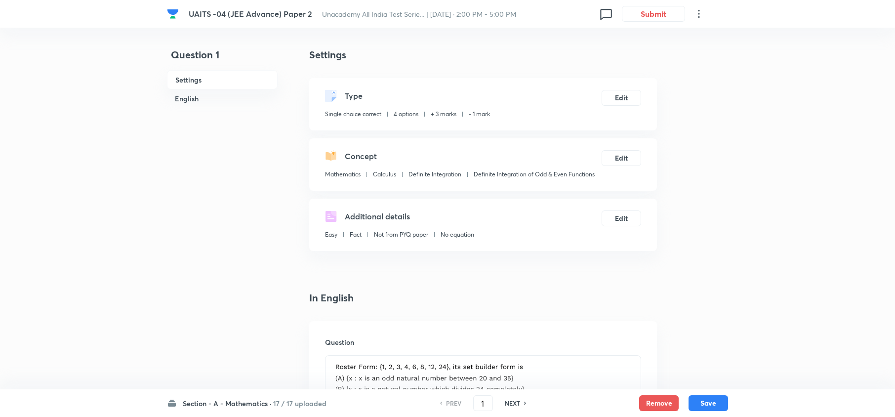
click at [510, 403] on h6 "NEXT" at bounding box center [512, 403] width 15 height 9
type input "2"
checkbox input "false"
checkbox input "true"
click at [510, 403] on h6 "NEXT" at bounding box center [512, 403] width 15 height 9
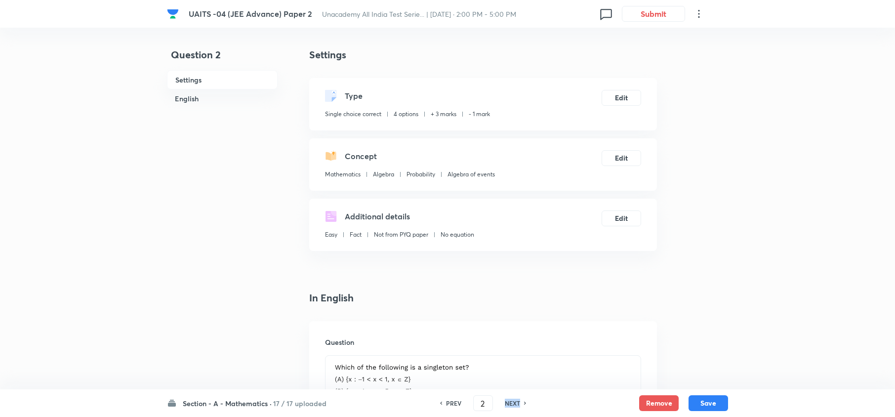
type input "3"
checkbox input "true"
click at [510, 403] on h6 "NEXT" at bounding box center [512, 403] width 15 height 9
type input "4"
click at [510, 403] on h6 "NEXT" at bounding box center [512, 403] width 15 height 9
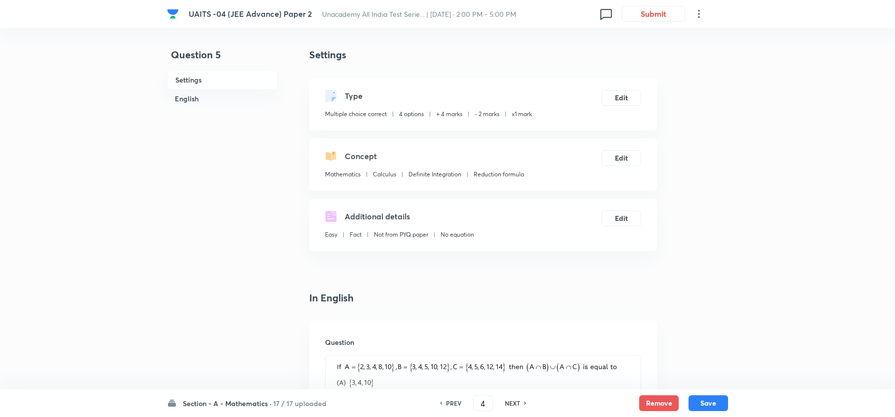
checkbox input "false"
type input "5"
checkbox input "true"
click at [509, 403] on h6 "NEXT" at bounding box center [512, 403] width 15 height 9
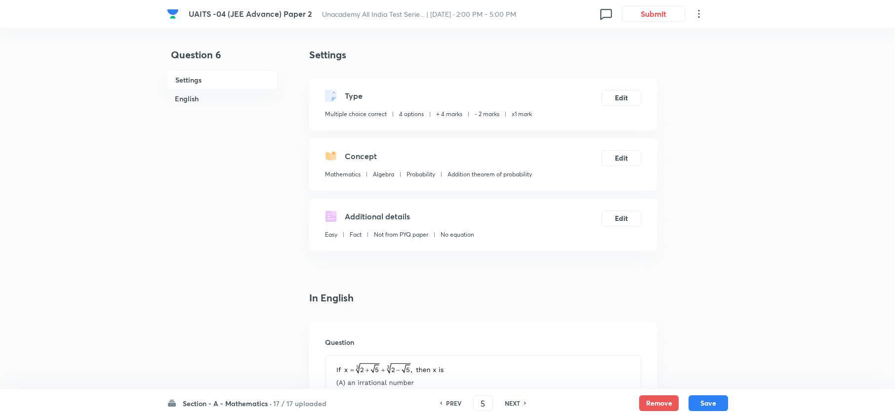
type input "6"
checkbox input "false"
checkbox input "true"
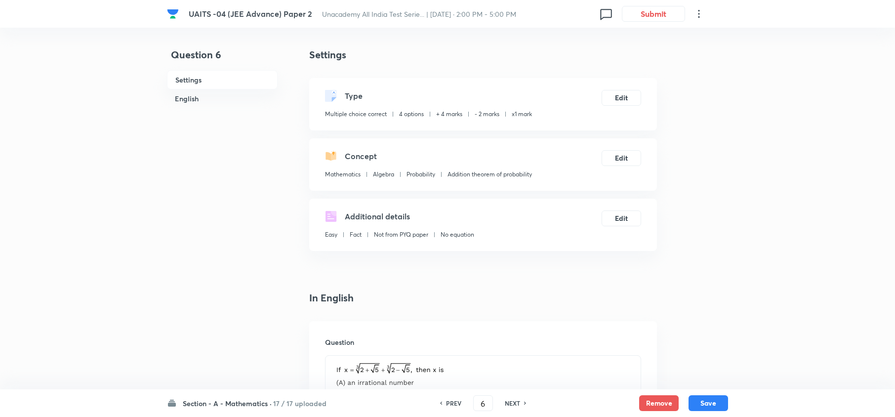
checkbox input "true"
click at [508, 403] on h6 "NEXT" at bounding box center [512, 403] width 15 height 9
type input "7"
checkbox input "false"
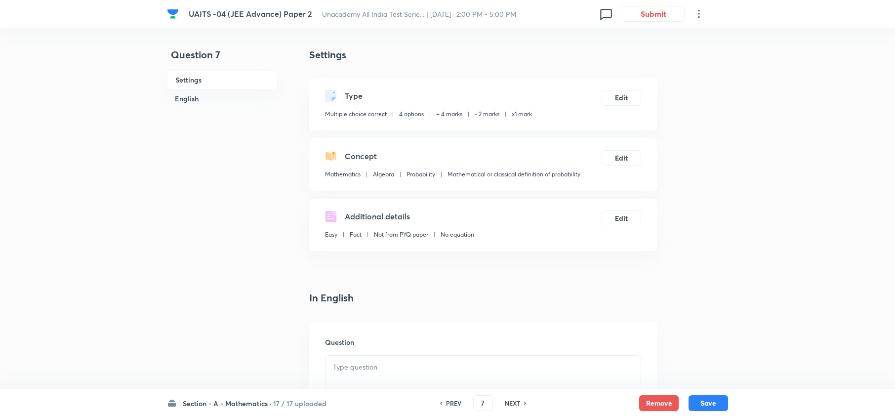
checkbox input "false"
checkbox input "true"
click at [508, 403] on h6 "NEXT" at bounding box center [512, 403] width 15 height 9
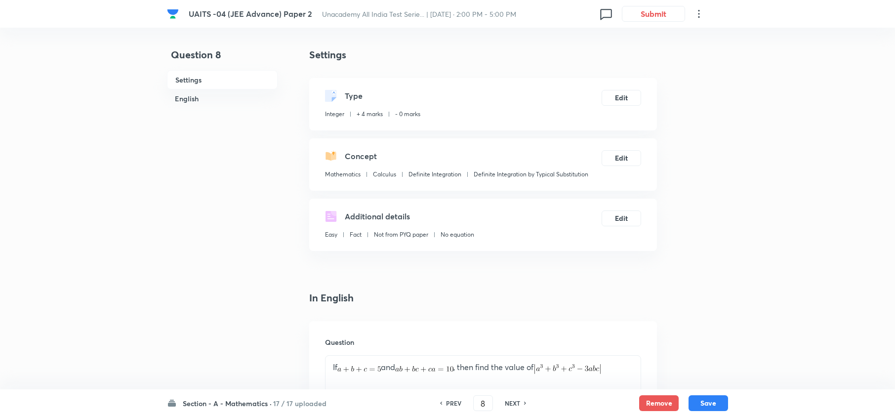
type input "9"
type input "2"
click at [508, 403] on h6 "NEXT" at bounding box center [512, 403] width 15 height 9
type input "10"
type input "4"
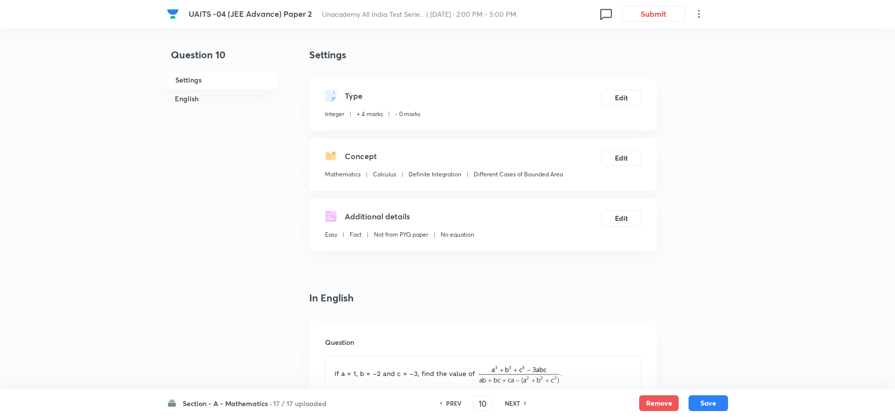
click at [508, 403] on h6 "NEXT" at bounding box center [512, 403] width 15 height 9
type input "11"
type input "176"
click at [508, 403] on h6 "NEXT" at bounding box center [512, 403] width 15 height 9
type input "12"
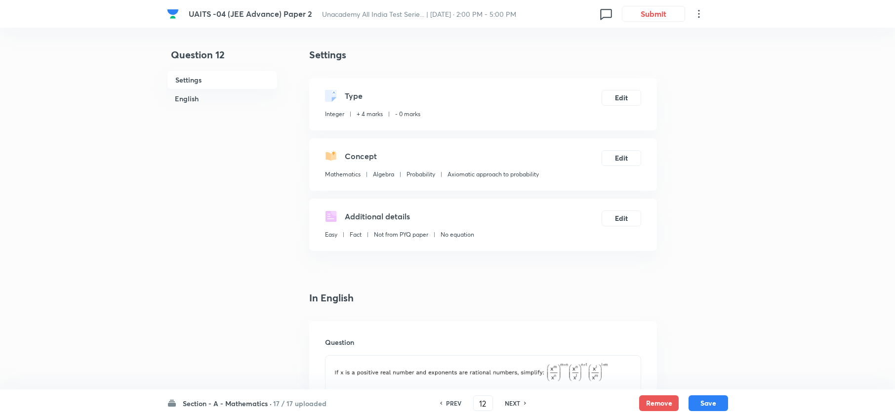
type input "1"
click at [508, 403] on h6 "NEXT" at bounding box center [512, 403] width 15 height 9
type input "13"
type input "7"
click at [508, 403] on h6 "NEXT" at bounding box center [512, 403] width 15 height 9
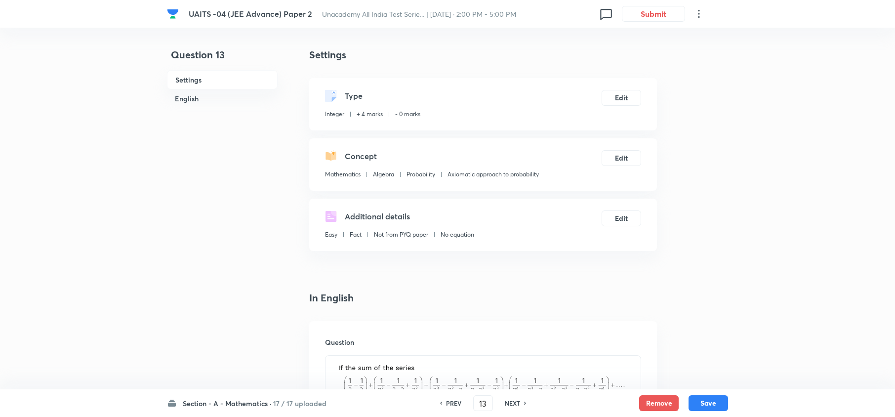
type input "14"
type input "360"
click at [513, 403] on h6 "NEXT" at bounding box center [512, 403] width 15 height 9
type input "15"
type input "313"
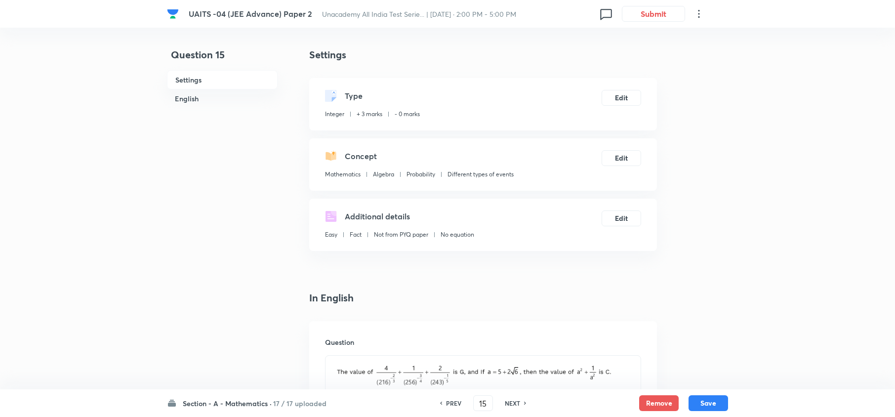
click at [513, 403] on h6 "NEXT" at bounding box center [512, 403] width 15 height 9
type input "16"
type input "17"
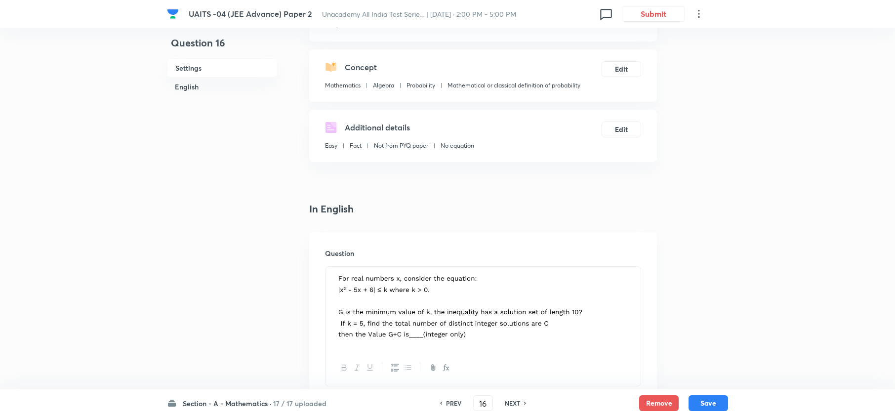
scroll to position [90, 0]
click at [512, 400] on h6 "NEXT" at bounding box center [512, 403] width 15 height 9
type input "17"
type input "12"
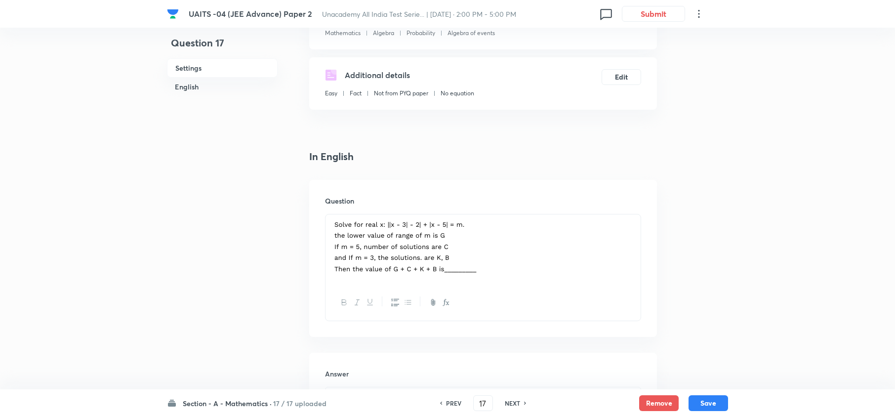
scroll to position [143, 0]
click at [516, 402] on h6 "NEXT" at bounding box center [512, 403] width 15 height 9
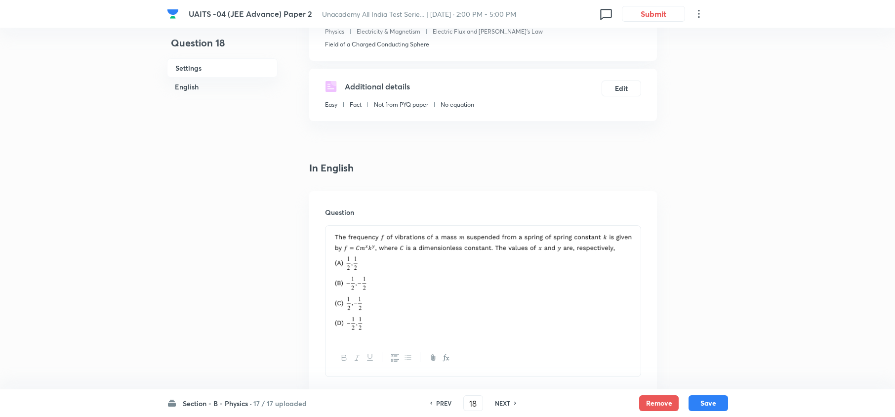
click at [449, 402] on h6 "PREV" at bounding box center [443, 403] width 15 height 9
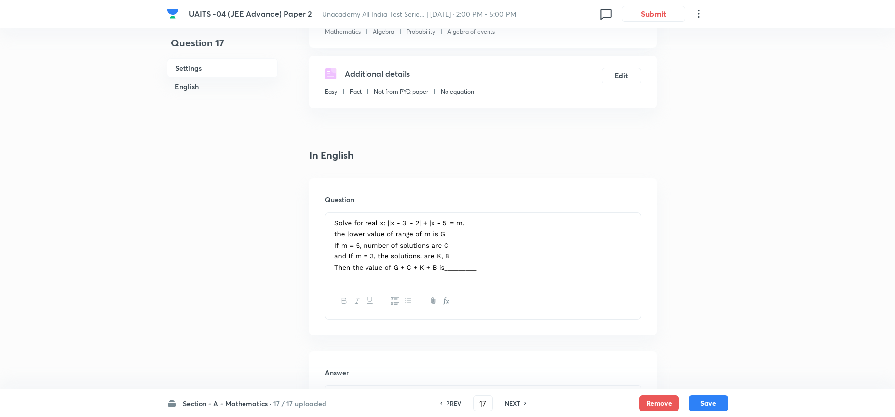
click at [449, 402] on h6 "PREV" at bounding box center [453, 403] width 15 height 9
type input "16"
type input "17"
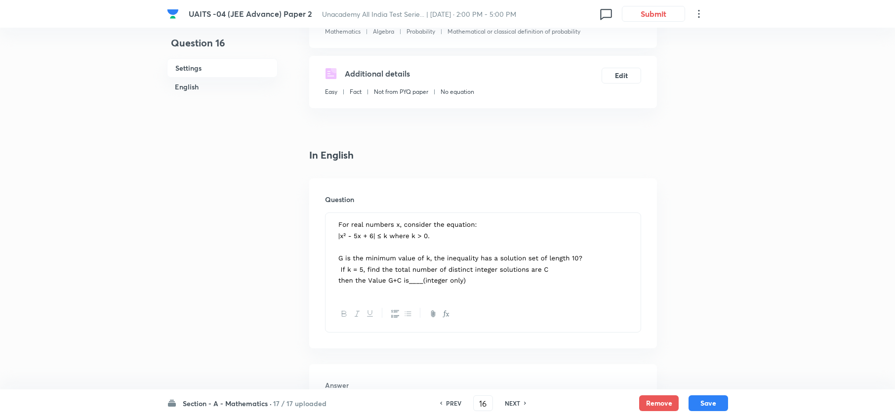
click at [449, 402] on h6 "PREV" at bounding box center [453, 403] width 15 height 9
type input "15"
type input "313"
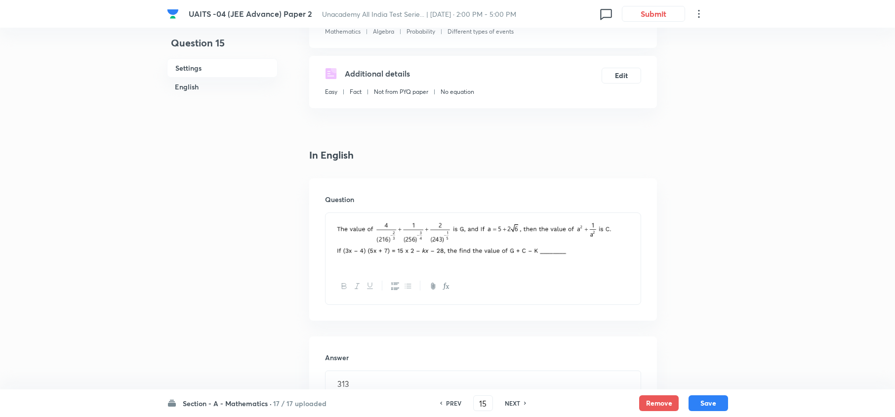
click at [449, 402] on h6 "PREV" at bounding box center [453, 403] width 15 height 9
type input "14"
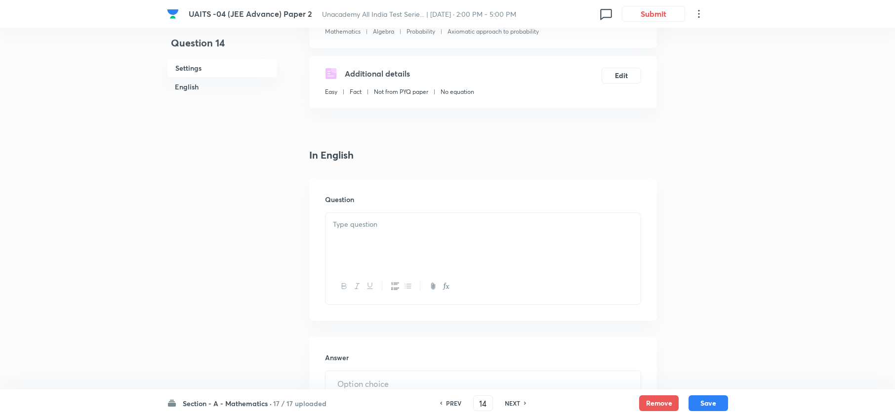
type input "360"
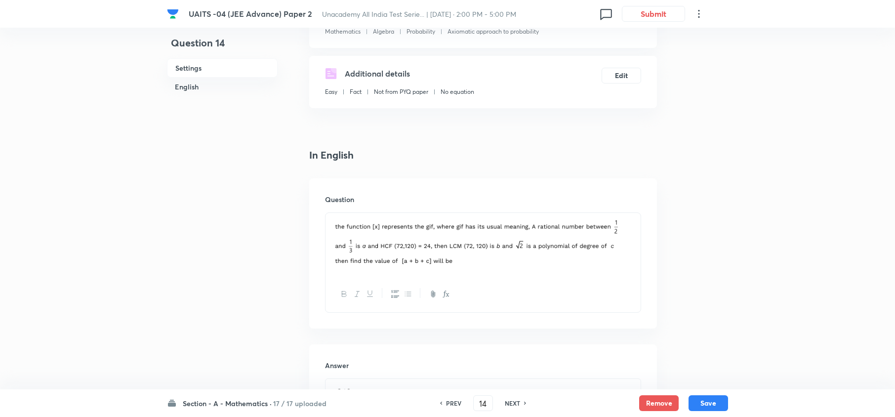
click at [449, 402] on h6 "PREV" at bounding box center [453, 403] width 15 height 9
type input "13"
type input "7"
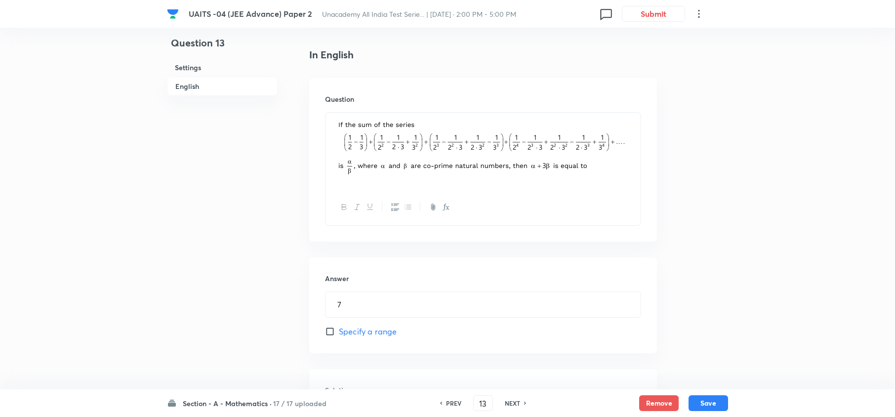
scroll to position [244, 0]
click at [517, 396] on div "PREV 13 ​ NEXT" at bounding box center [482, 403] width 127 height 16
click at [516, 396] on div "PREV 13 ​ NEXT" at bounding box center [482, 403] width 127 height 16
click at [513, 400] on h6 "NEXT" at bounding box center [512, 403] width 15 height 9
type input "14"
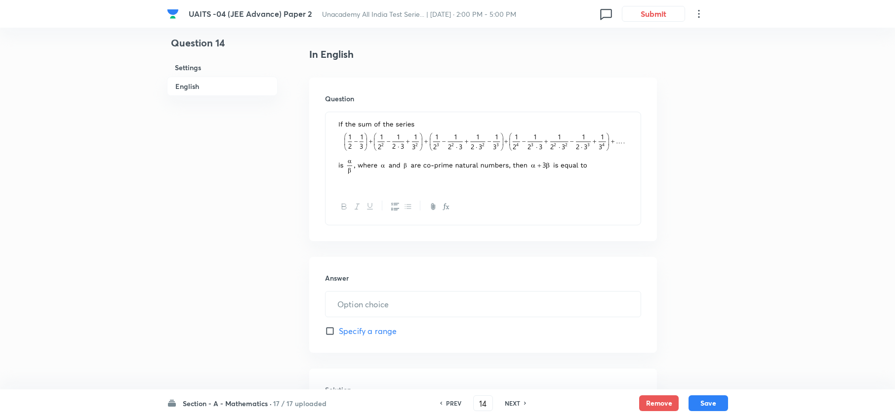
type input "360"
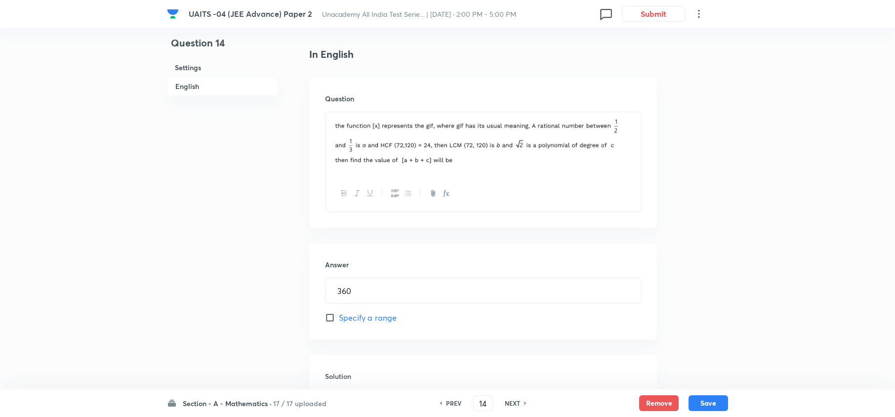
click at [518, 404] on h6 "NEXT" at bounding box center [512, 403] width 15 height 9
type input "15"
type input "313"
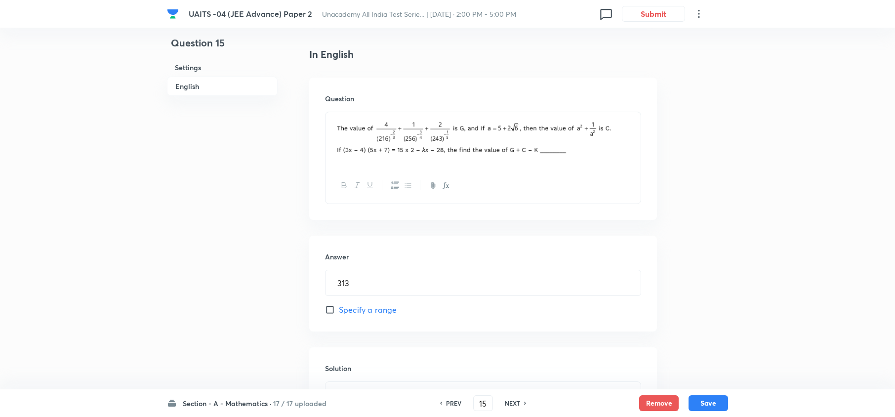
click at [518, 404] on h6 "NEXT" at bounding box center [512, 403] width 15 height 9
type input "16"
type input "17"
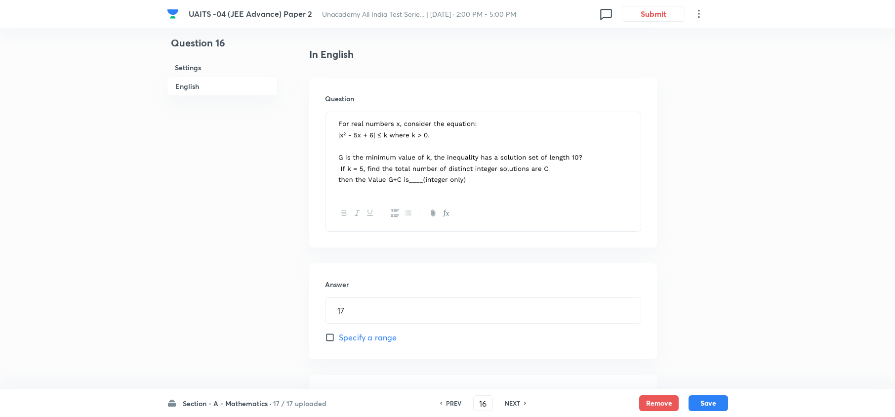
click at [518, 404] on h6 "NEXT" at bounding box center [512, 403] width 15 height 9
type input "17"
type input "12"
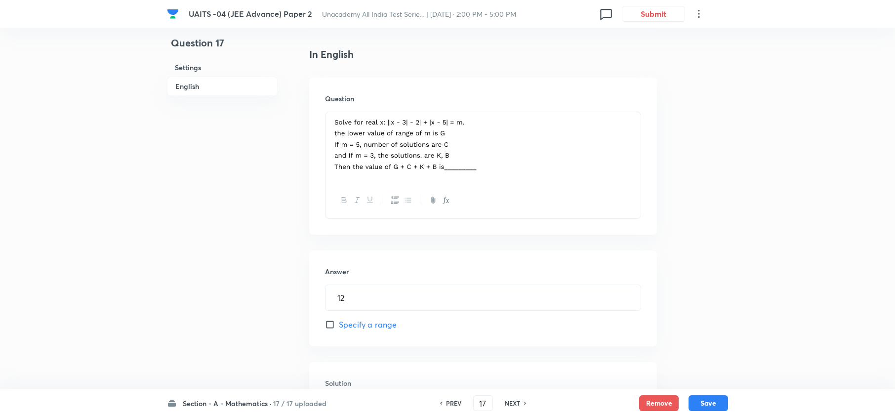
click at [518, 404] on h6 "NEXT" at bounding box center [512, 403] width 15 height 9
type input "18"
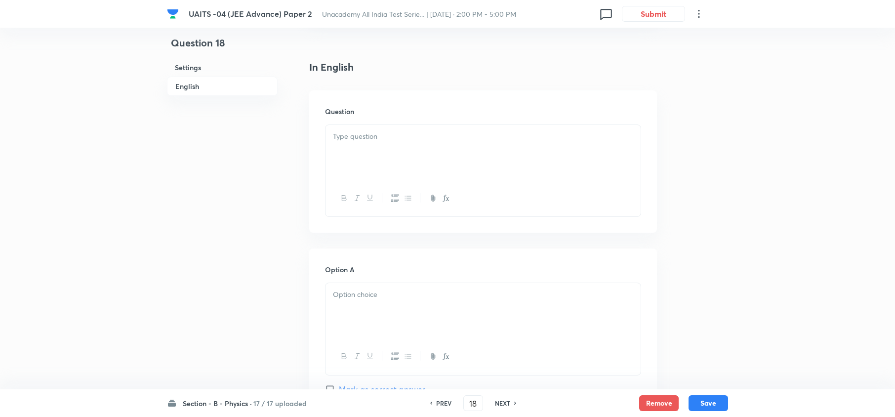
checkbox input "true"
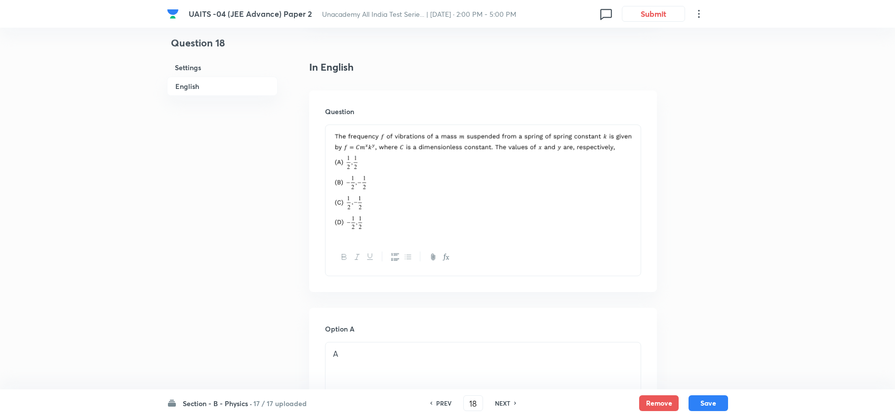
click at [433, 399] on div "PREV" at bounding box center [442, 403] width 26 height 9
type input "17"
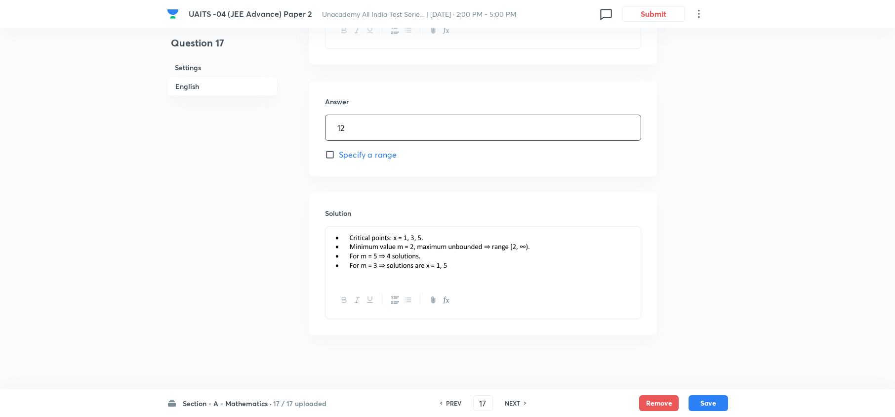
scroll to position [419, 0]
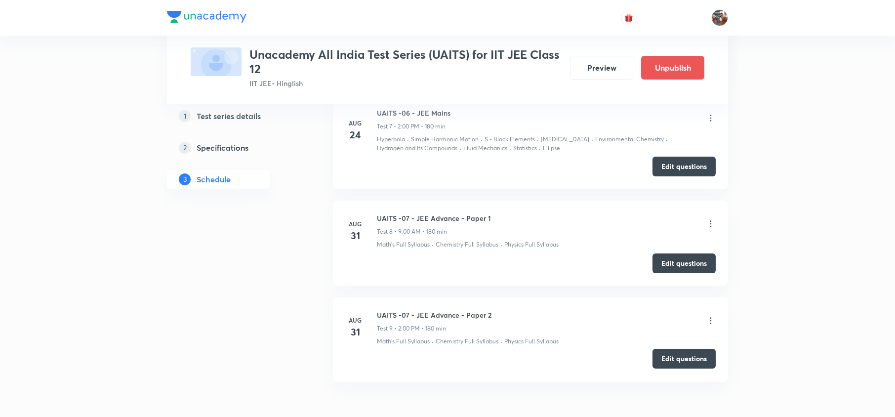
click at [676, 356] on button "Edit questions" at bounding box center [684, 359] width 63 height 20
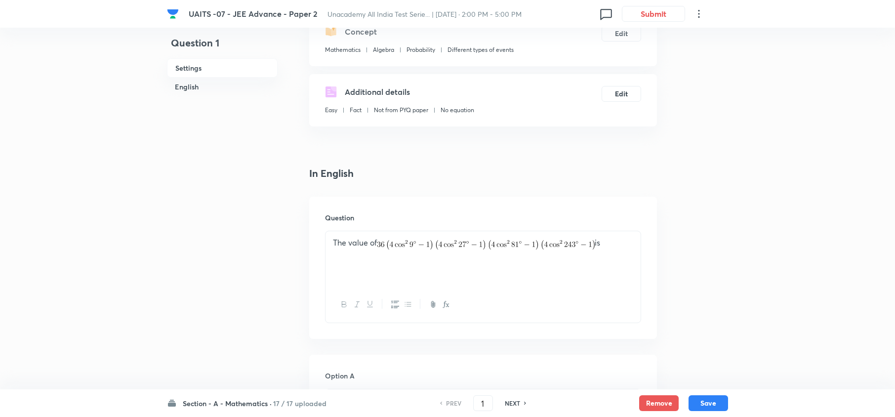
scroll to position [125, 0]
